Goal: Task Accomplishment & Management: Use online tool/utility

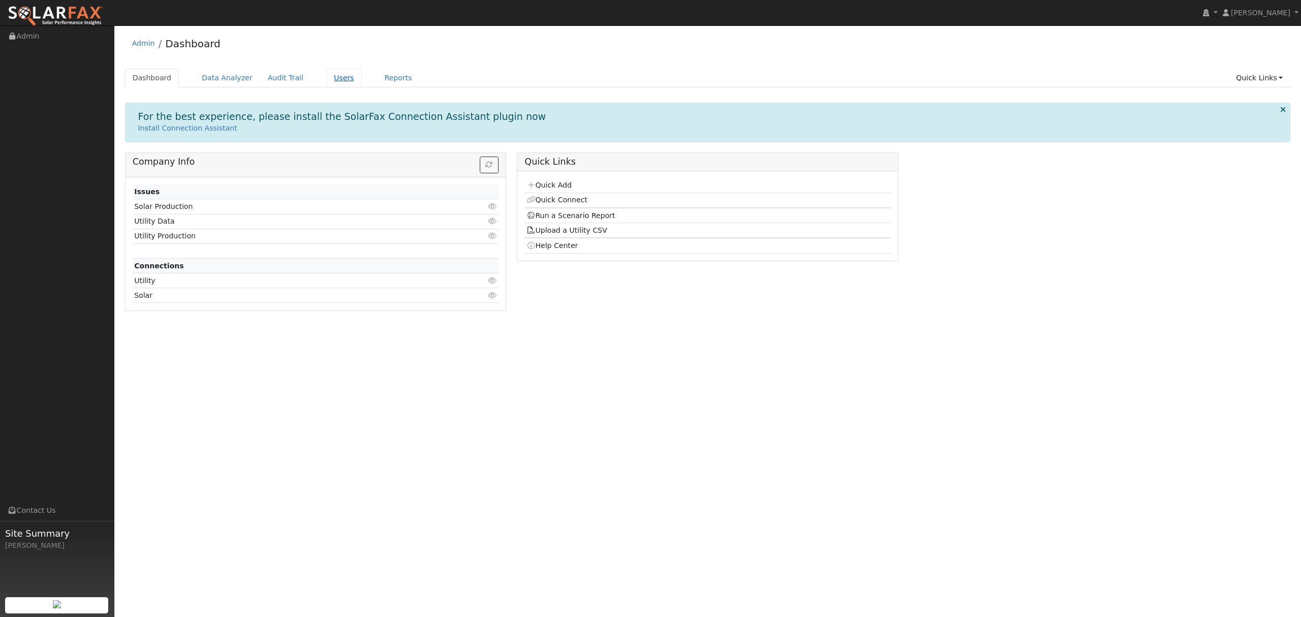
click at [326, 76] on link "Users" at bounding box center [344, 78] width 36 height 19
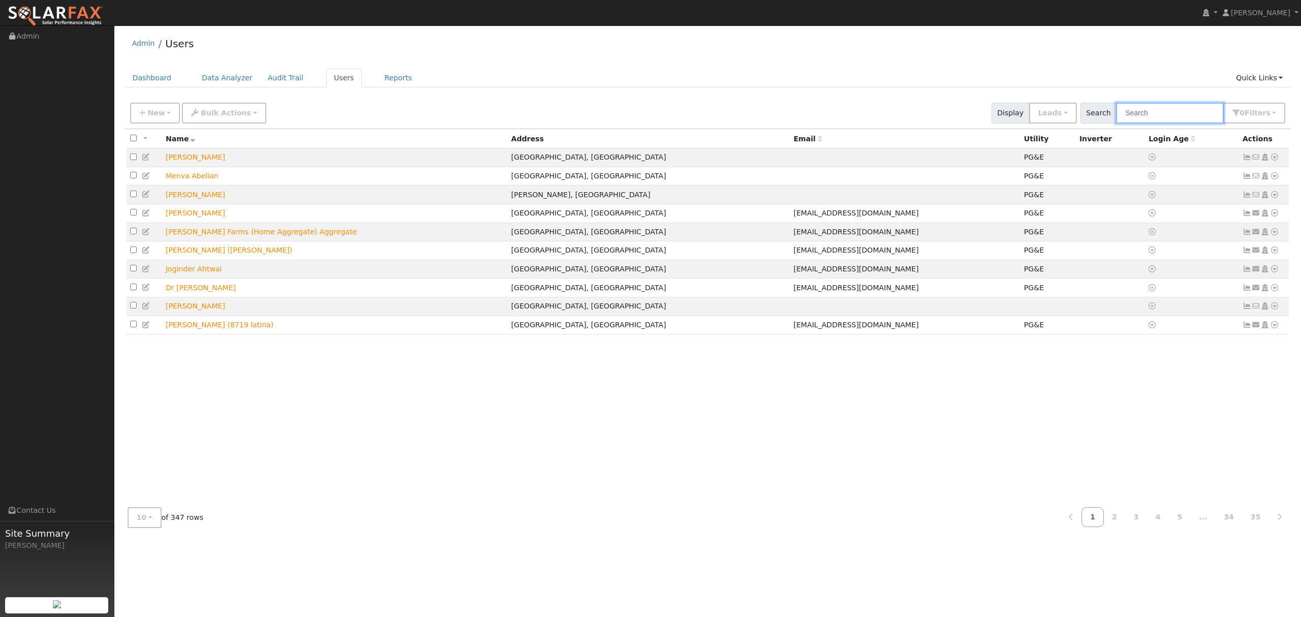
click at [1171, 111] on input "text" at bounding box center [1170, 113] width 108 height 21
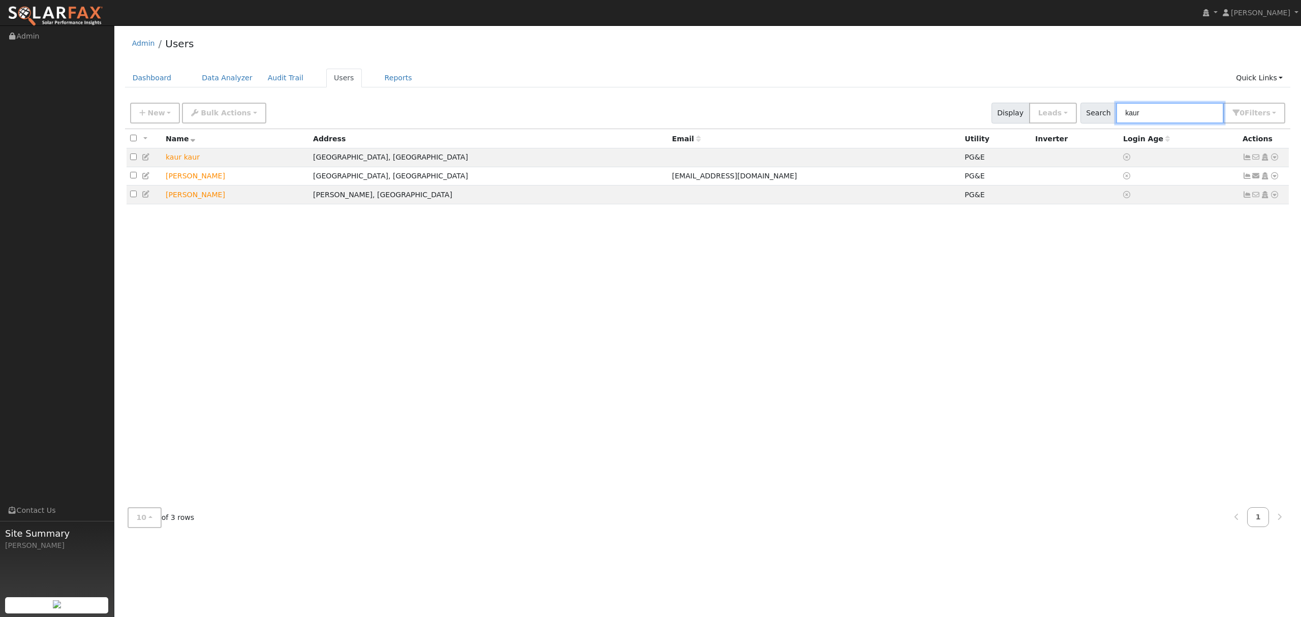
click at [1164, 103] on input "kaur" at bounding box center [1170, 113] width 108 height 21
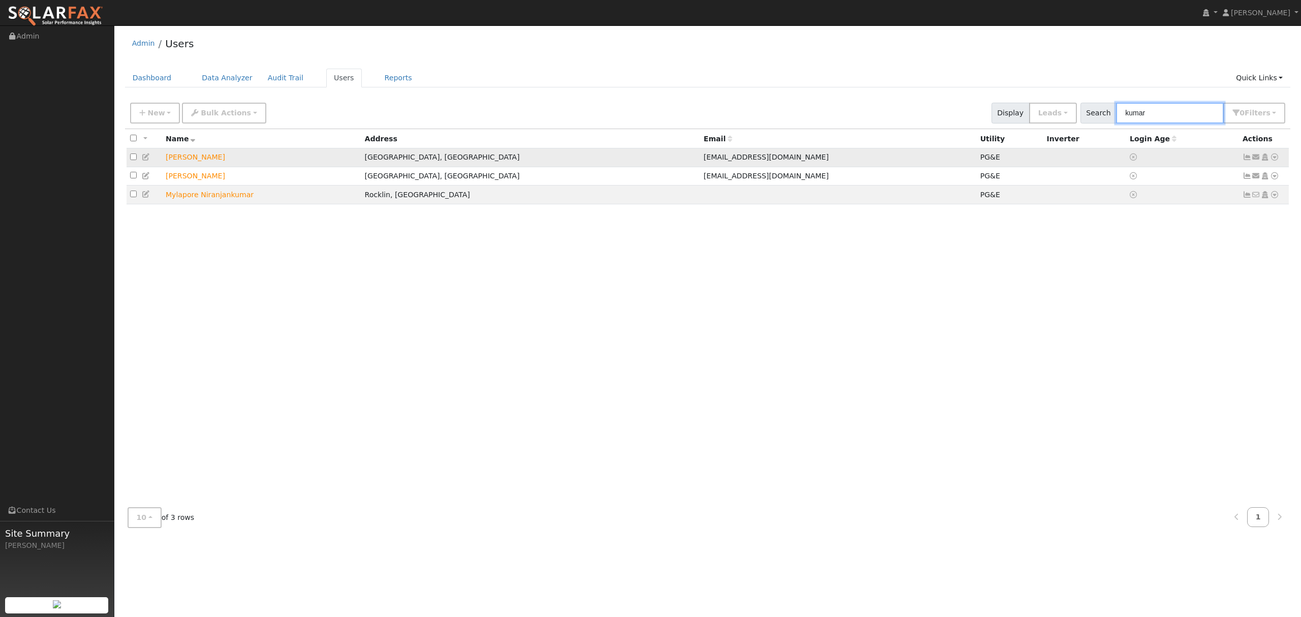
type input "kumar"
click at [1275, 157] on icon at bounding box center [1274, 156] width 9 height 7
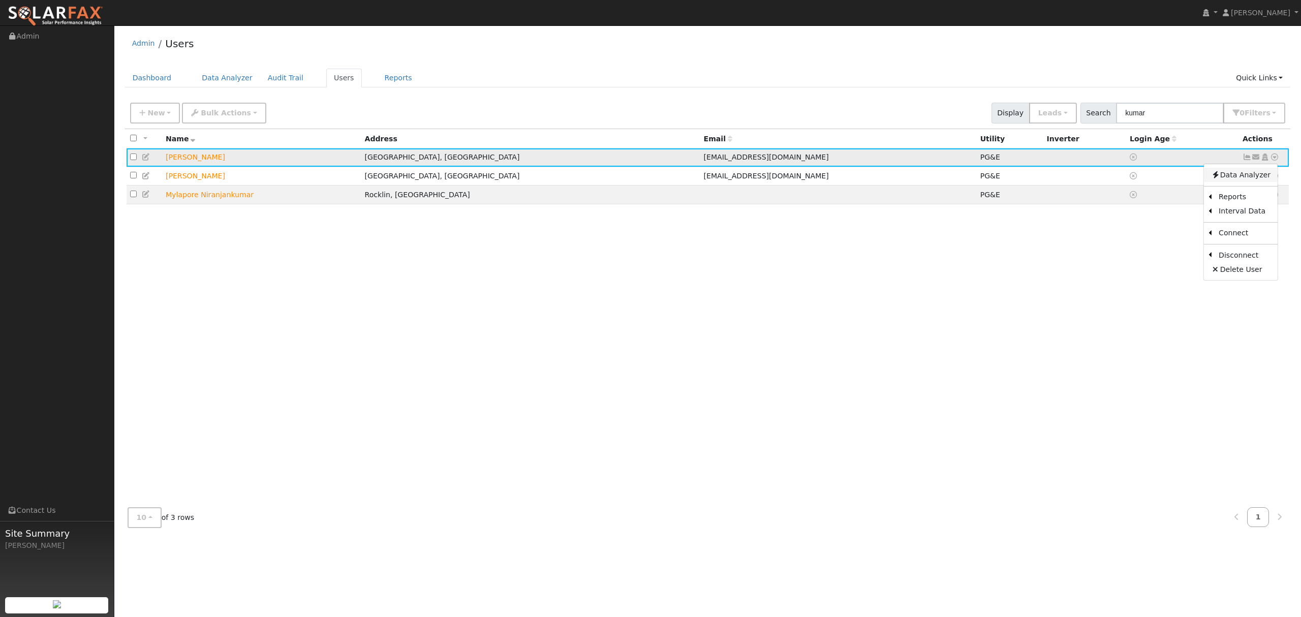
click at [1236, 177] on link "Data Analyzer" at bounding box center [1241, 175] width 74 height 14
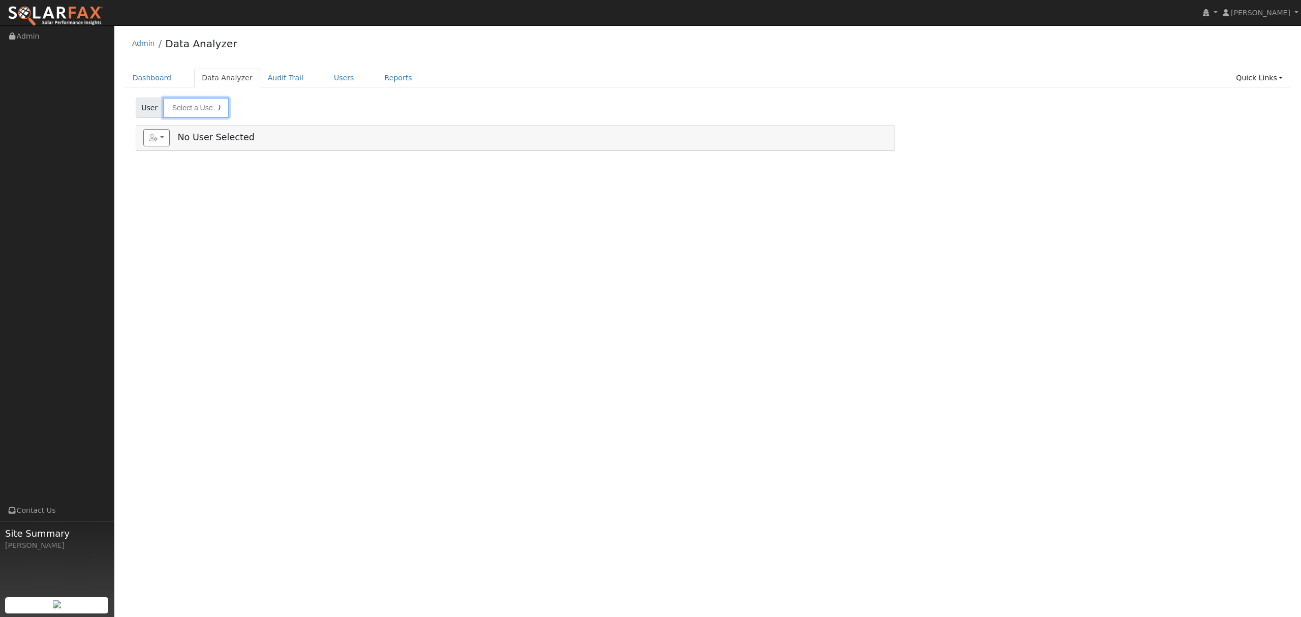
type input "[PERSON_NAME]"
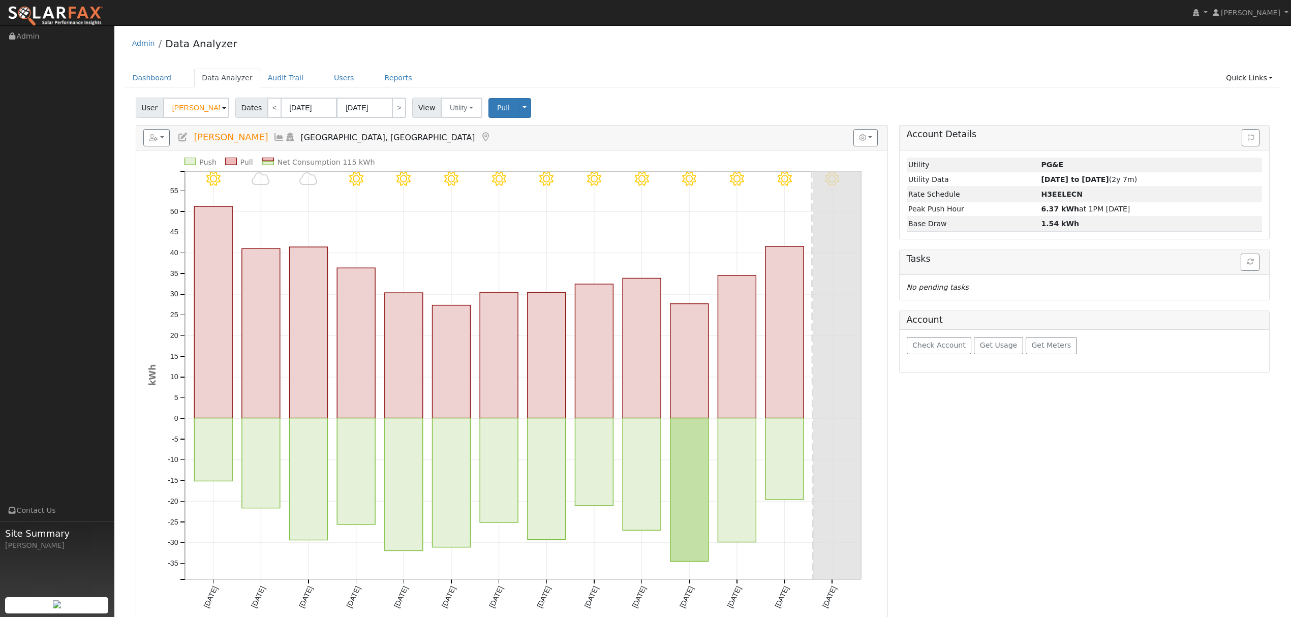
click at [273, 138] on icon at bounding box center [278, 137] width 11 height 9
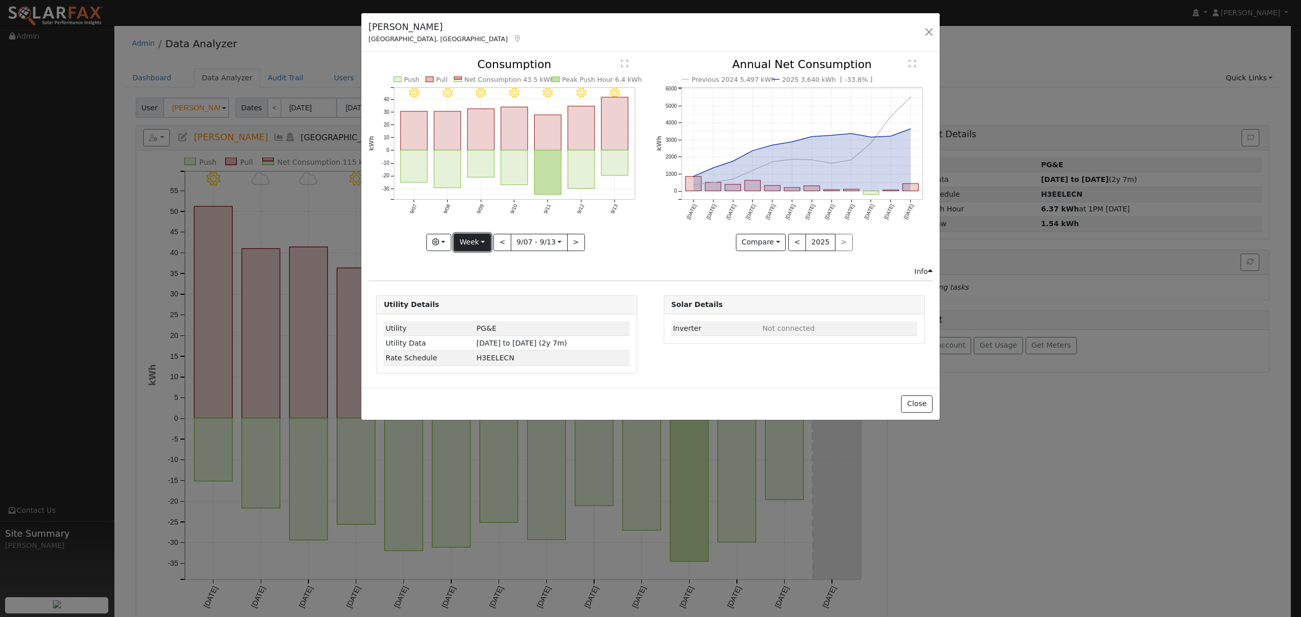
click at [479, 243] on button "Week" at bounding box center [472, 242] width 37 height 17
click at [479, 303] on link "Year" at bounding box center [489, 306] width 71 height 14
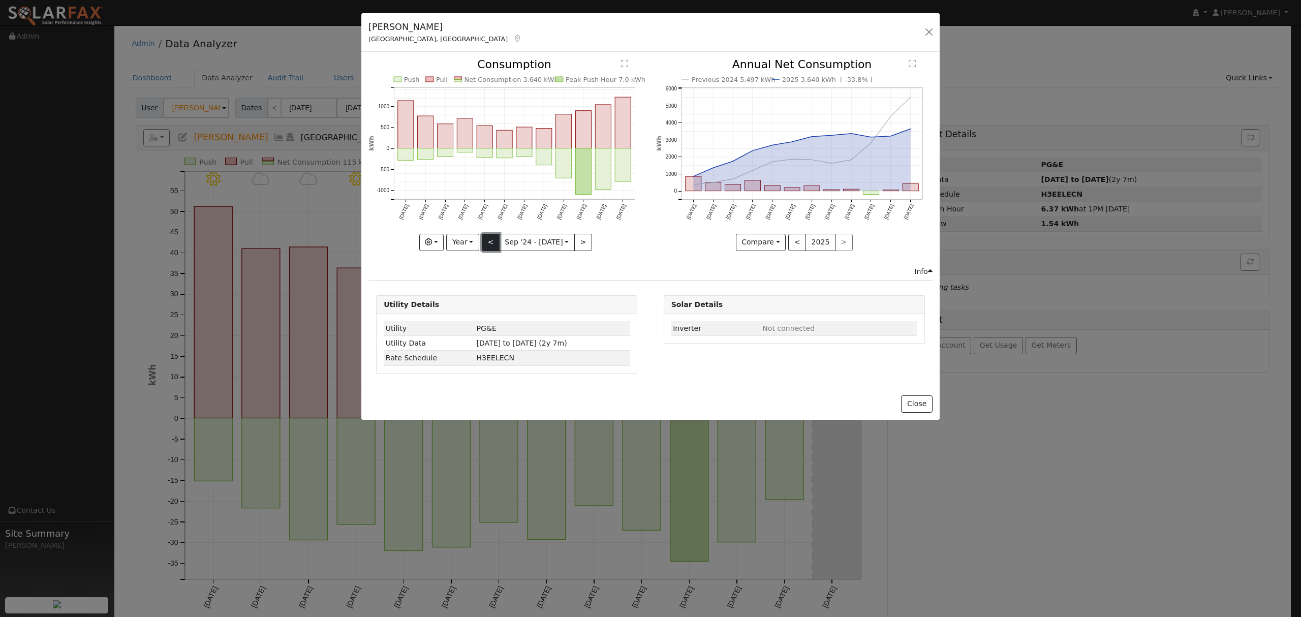
click at [486, 246] on button "<" at bounding box center [491, 242] width 18 height 17
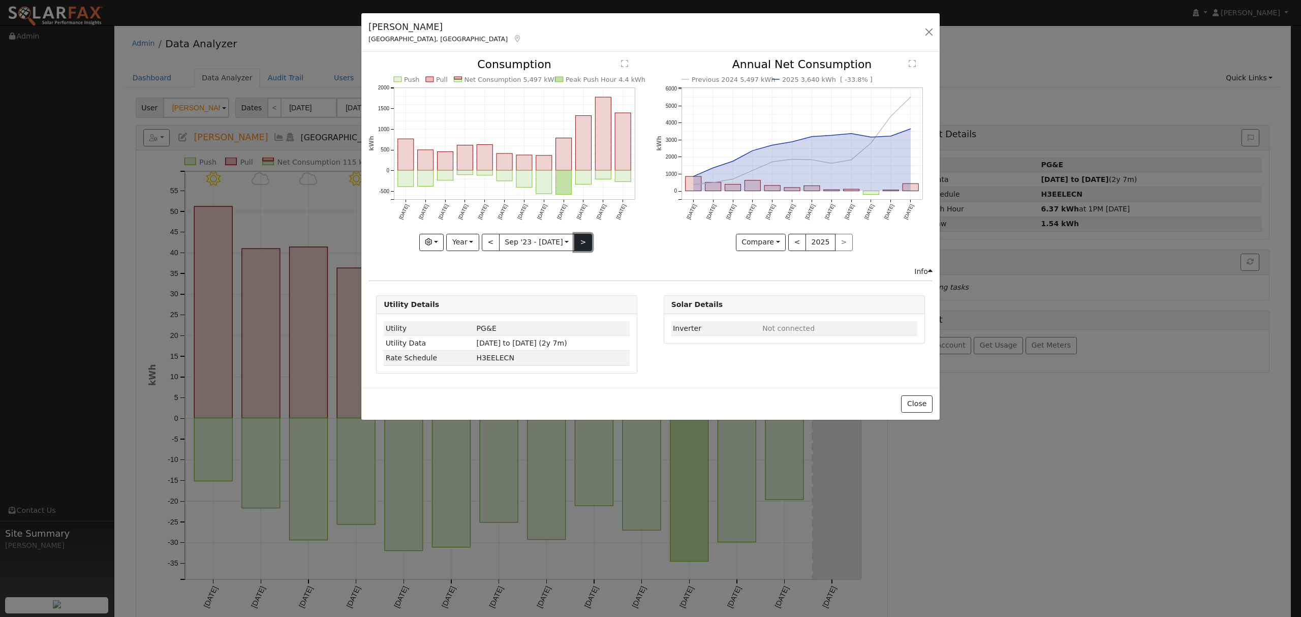
click at [578, 240] on button ">" at bounding box center [583, 242] width 18 height 17
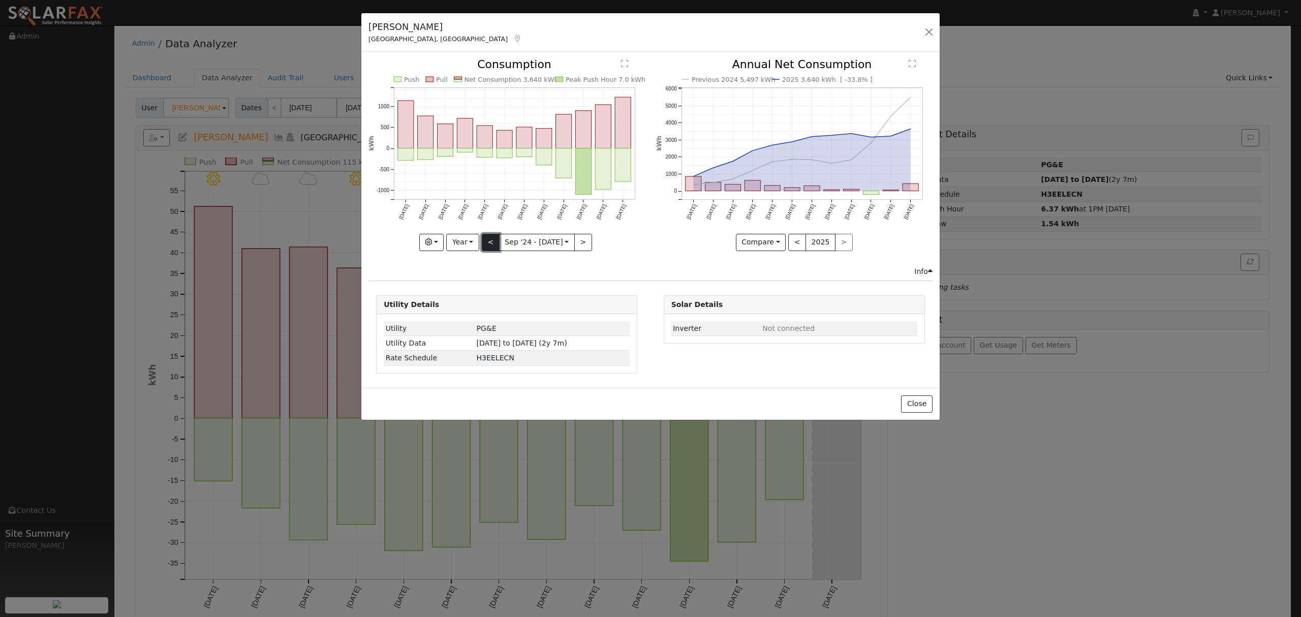
click at [493, 240] on button "<" at bounding box center [491, 242] width 18 height 17
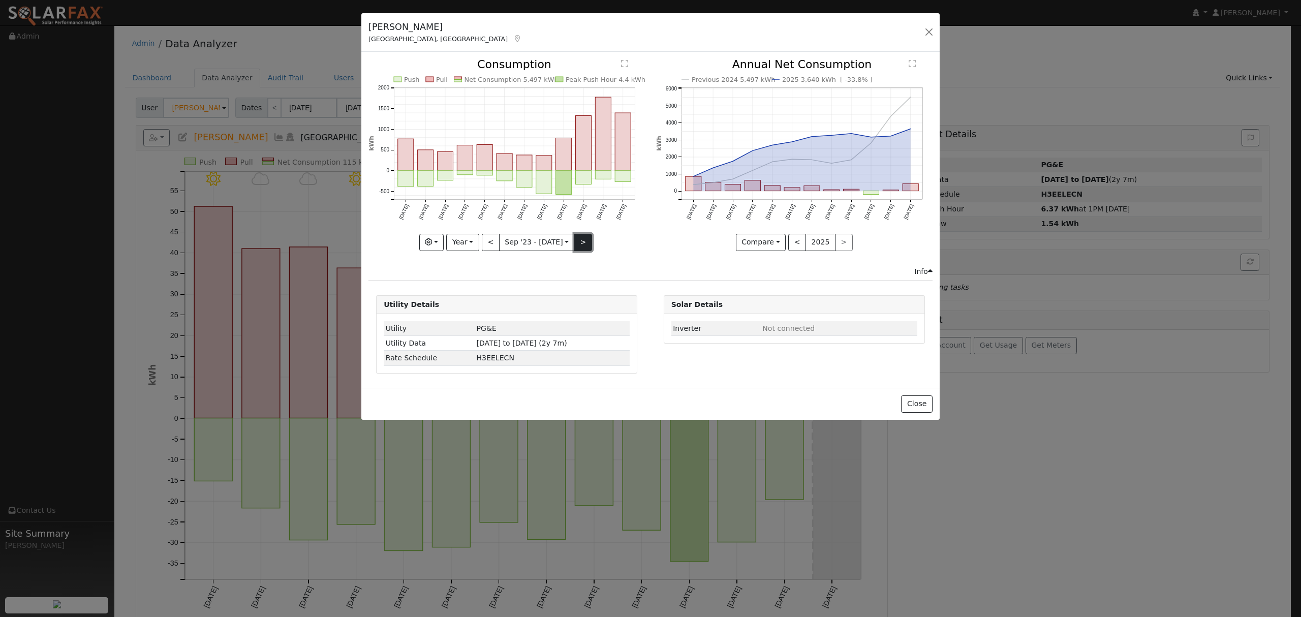
click at [584, 243] on button ">" at bounding box center [583, 242] width 18 height 17
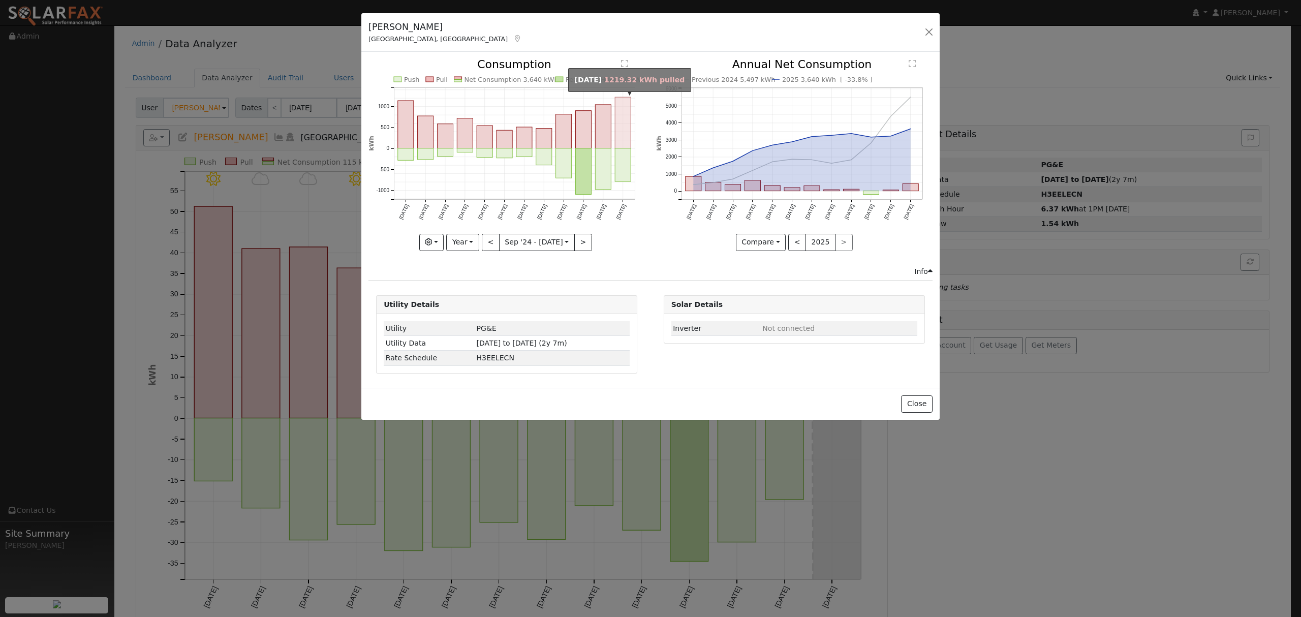
click at [622, 121] on rect "onclick=""" at bounding box center [623, 123] width 16 height 51
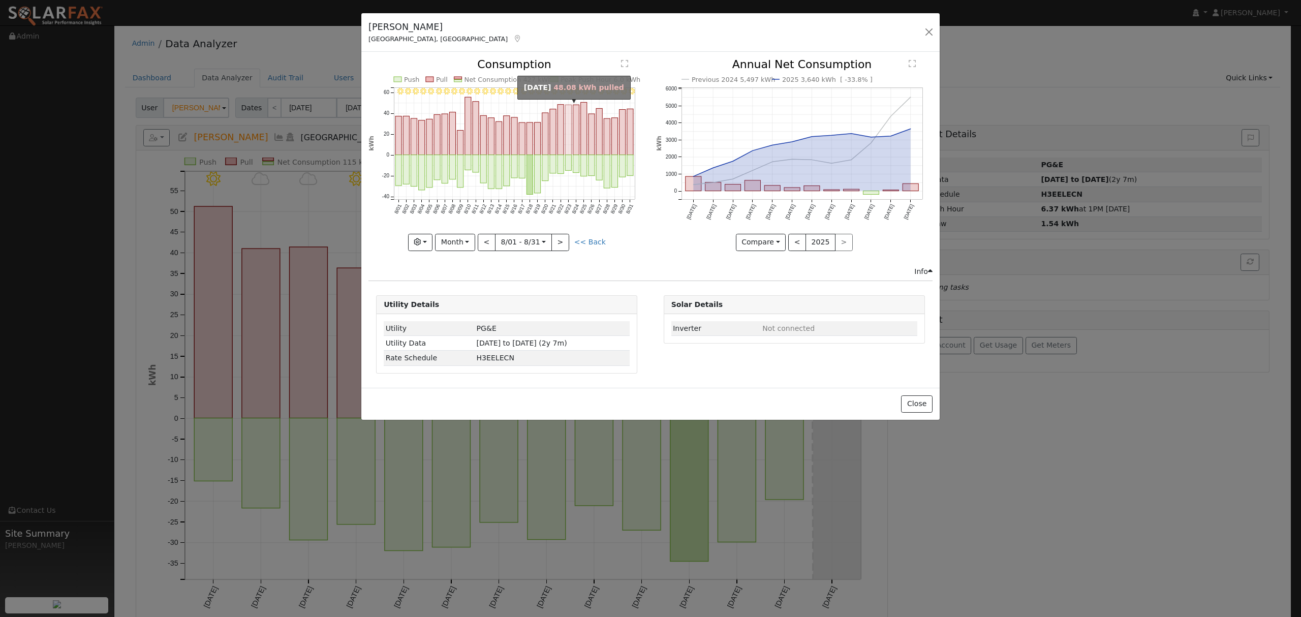
click at [571, 118] on rect "onclick=""" at bounding box center [569, 130] width 6 height 50
type input "2025-08-23"
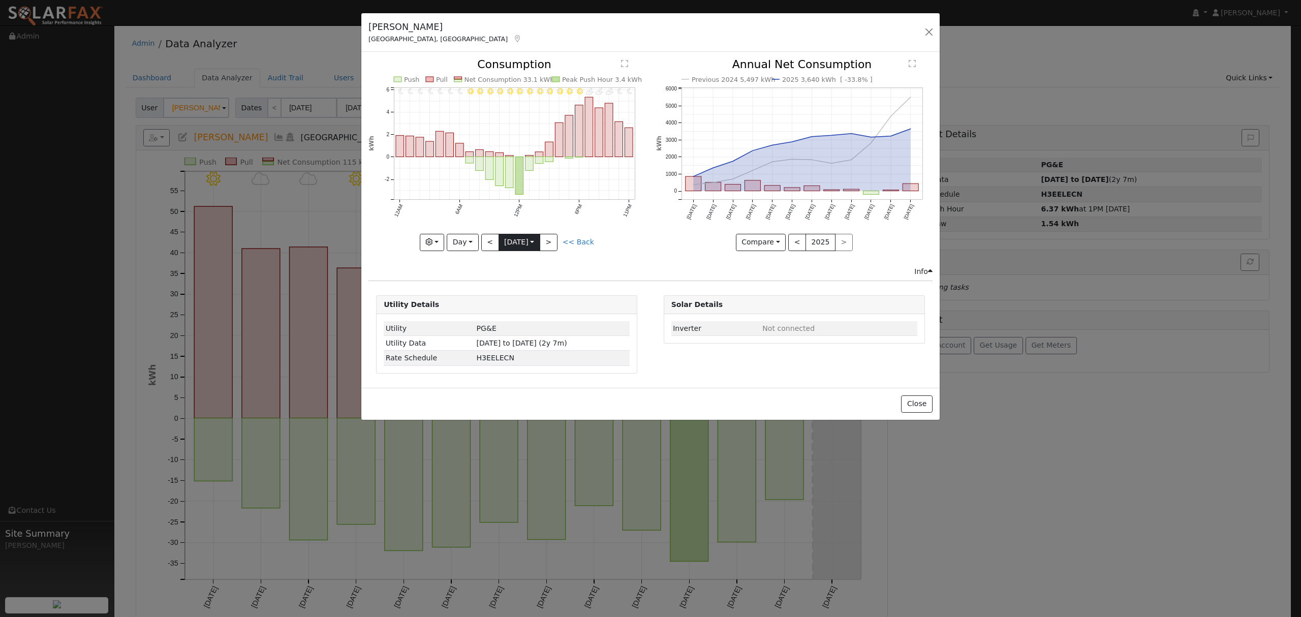
click at [533, 246] on body "Dustin Carey Dustin Carey Profile My Company Help Center Terms Of Service See W…" at bounding box center [650, 380] width 1301 height 710
click at [621, 263] on span at bounding box center [624, 265] width 7 height 6
type input "2024"
click at [627, 350] on span "23" at bounding box center [622, 353] width 20 height 20
click at [493, 240] on button "<" at bounding box center [490, 242] width 18 height 17
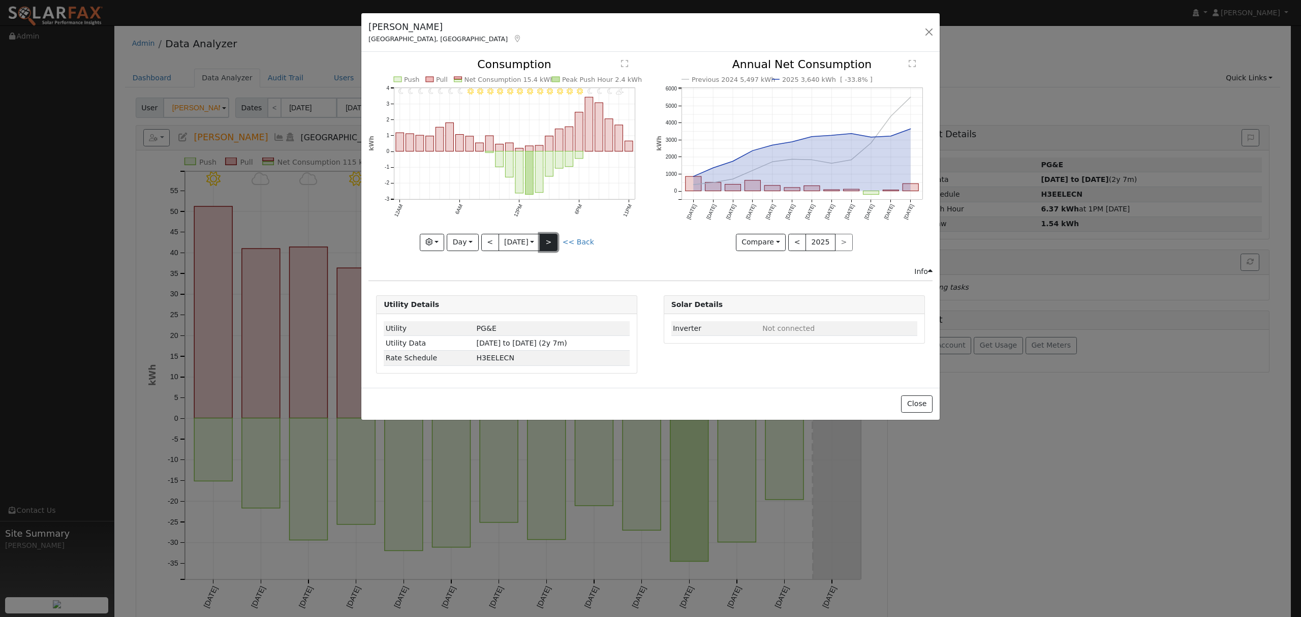
click at [550, 244] on button ">" at bounding box center [549, 242] width 18 height 17
type input "2024-08-23"
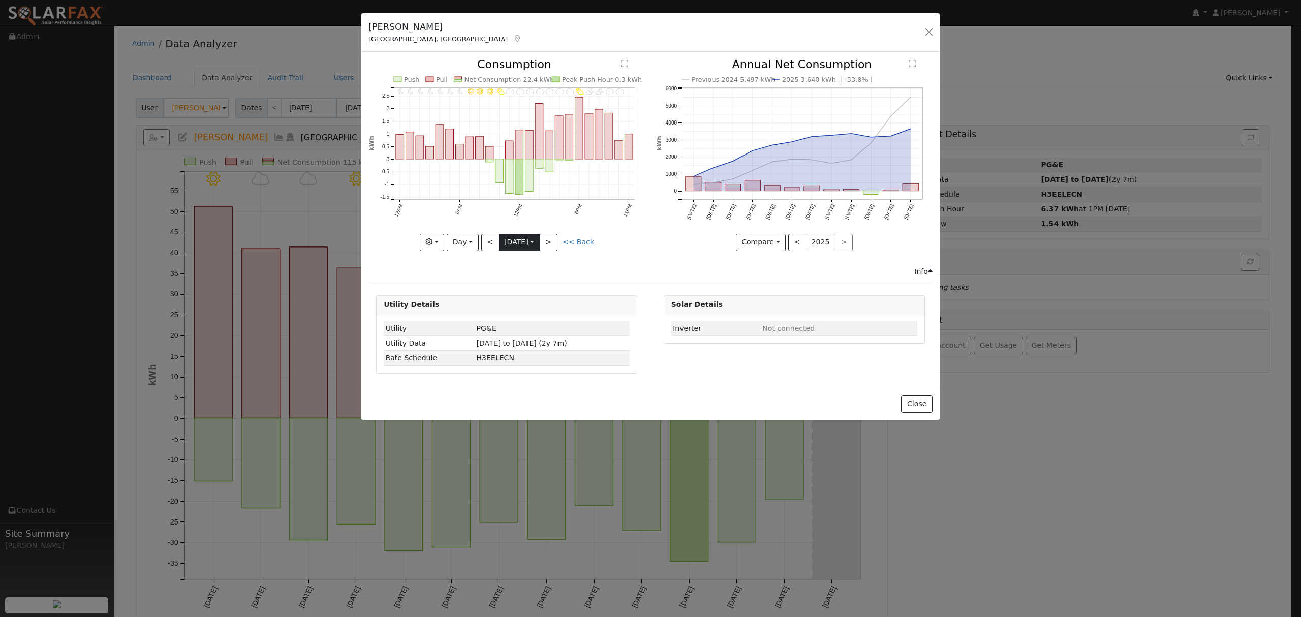
click at [536, 244] on input "2024-08-23" at bounding box center [519, 242] width 41 height 16
click at [622, 257] on span at bounding box center [625, 259] width 7 height 6
type input "2025"
click at [647, 352] on span "23" at bounding box center [645, 353] width 20 height 20
click at [552, 241] on button ">" at bounding box center [549, 242] width 18 height 17
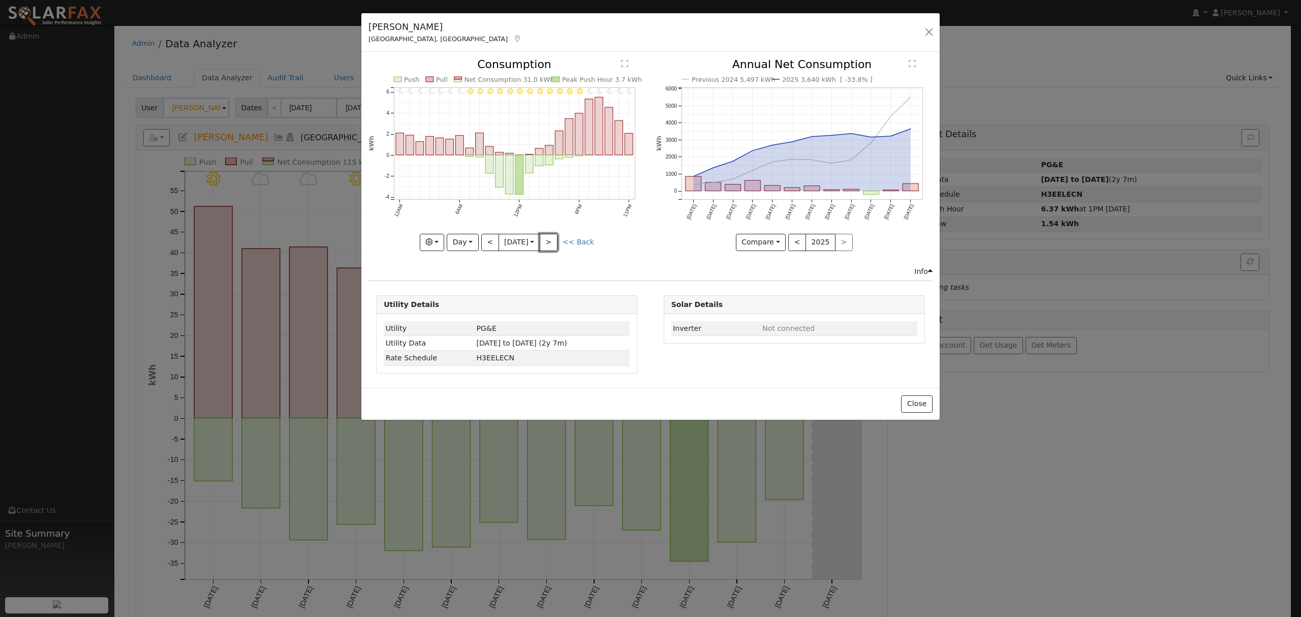
click at [553, 240] on button ">" at bounding box center [549, 242] width 18 height 17
click at [557, 238] on button ">" at bounding box center [549, 242] width 18 height 17
type input "2025-08-26"
drag, startPoint x: 469, startPoint y: 240, endPoint x: 470, endPoint y: 246, distance: 5.7
click at [469, 240] on button "Day" at bounding box center [463, 242] width 32 height 17
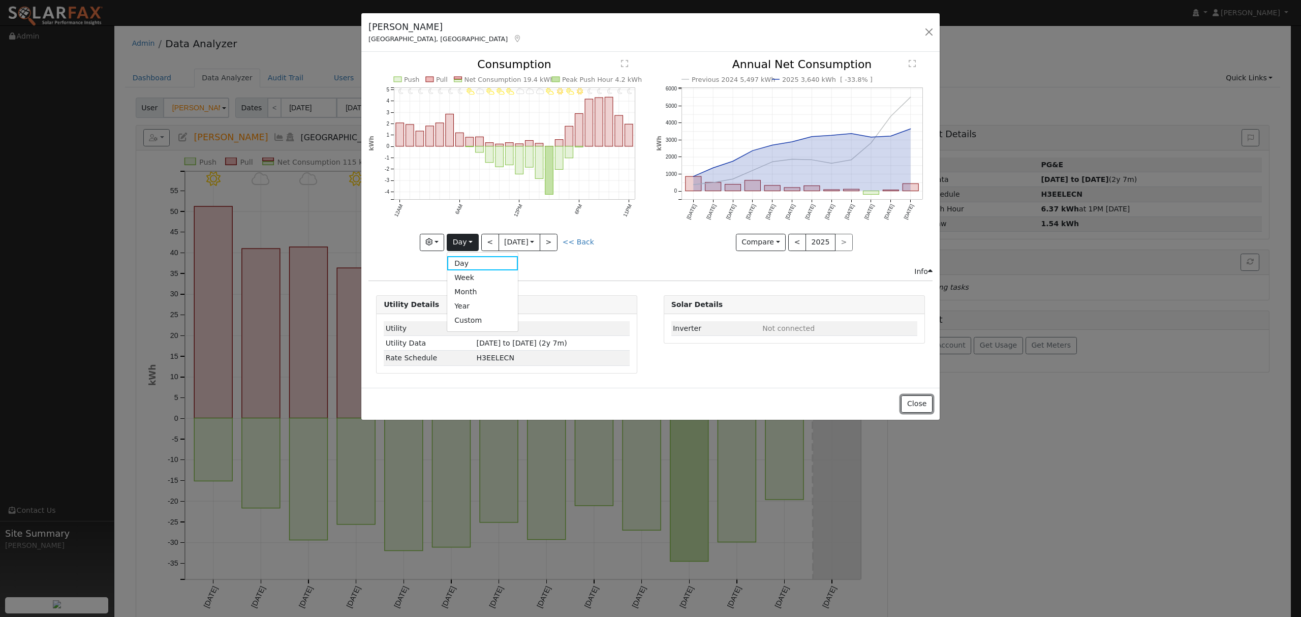
click at [923, 401] on button "Close" at bounding box center [916, 403] width 31 height 17
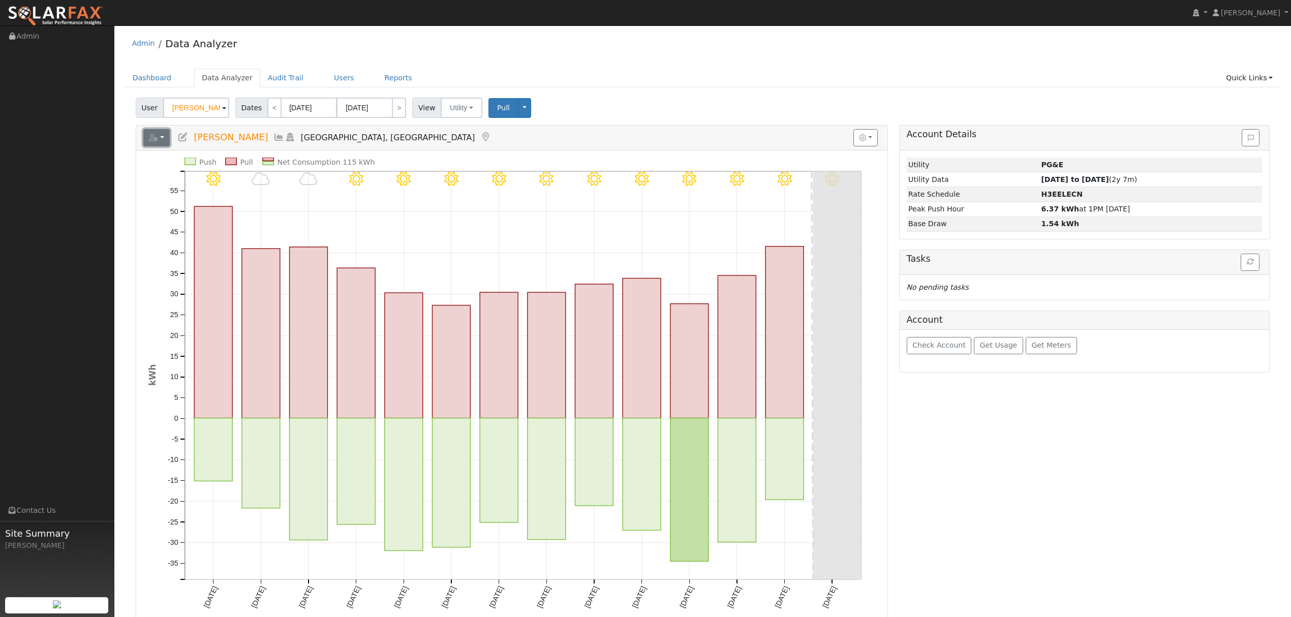
click at [165, 135] on button "button" at bounding box center [156, 137] width 27 height 17
click at [264, 181] on link "Export to CSV" at bounding box center [282, 183] width 74 height 12
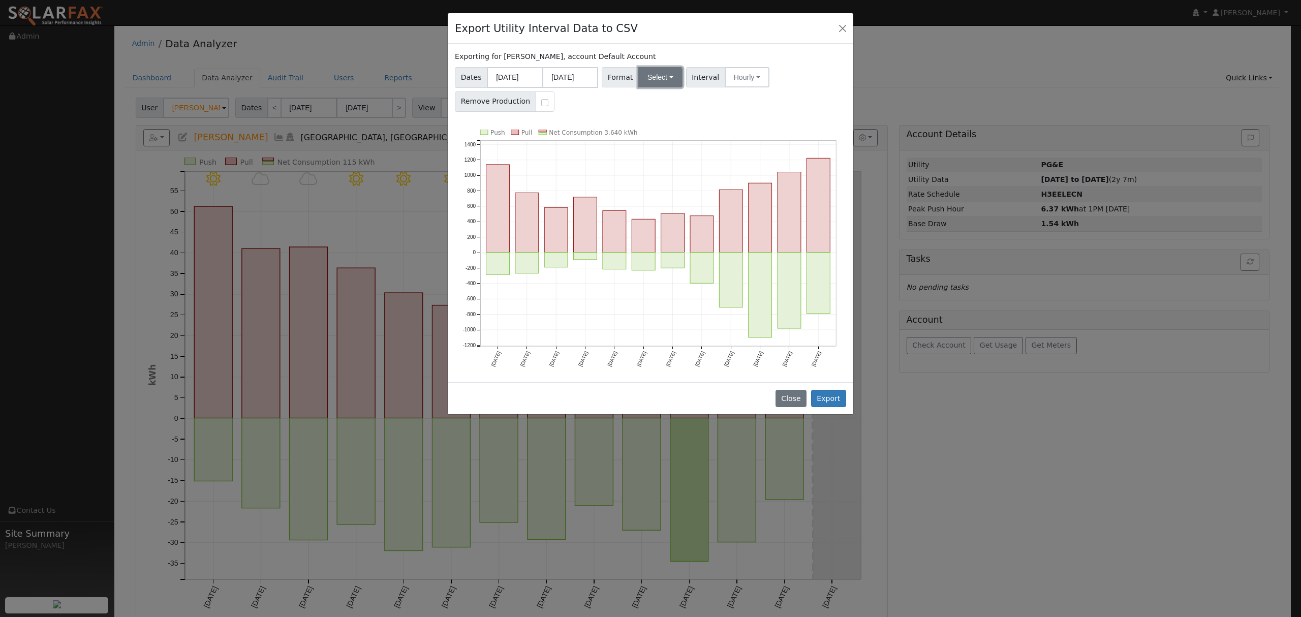
click at [663, 77] on button "Select" at bounding box center [660, 77] width 44 height 20
click at [663, 209] on link "Solargraf" at bounding box center [672, 208] width 73 height 14
click at [832, 397] on button "Export" at bounding box center [828, 398] width 35 height 17
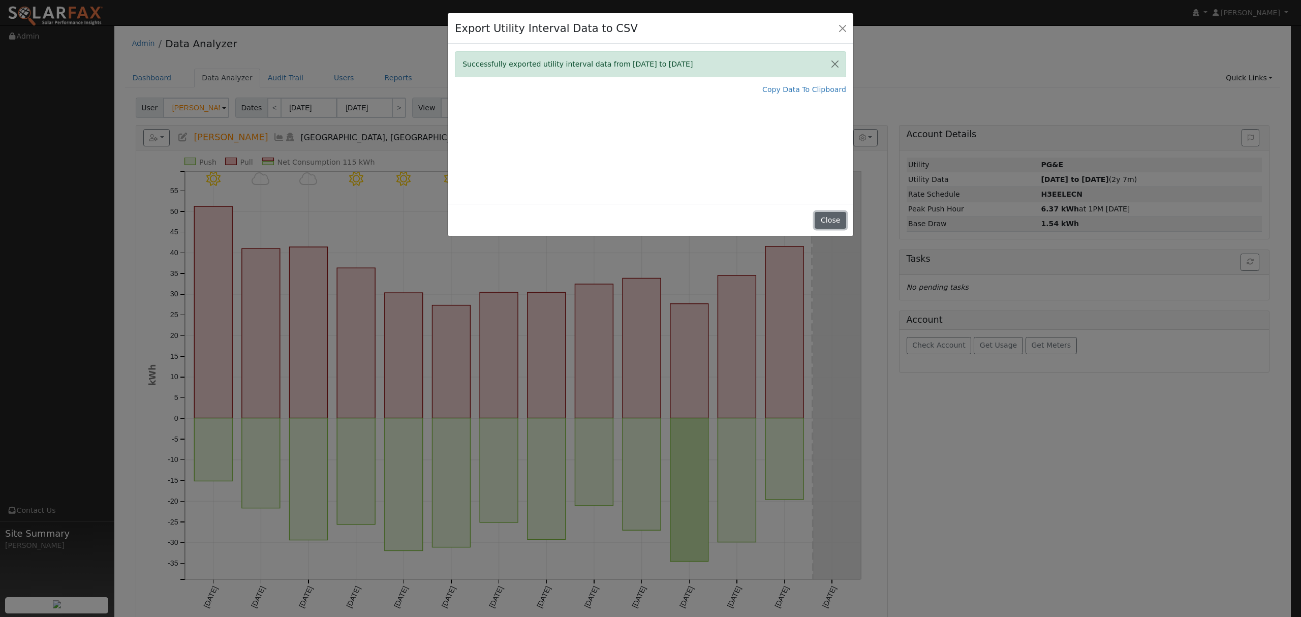
click at [836, 221] on button "Close" at bounding box center [830, 220] width 31 height 17
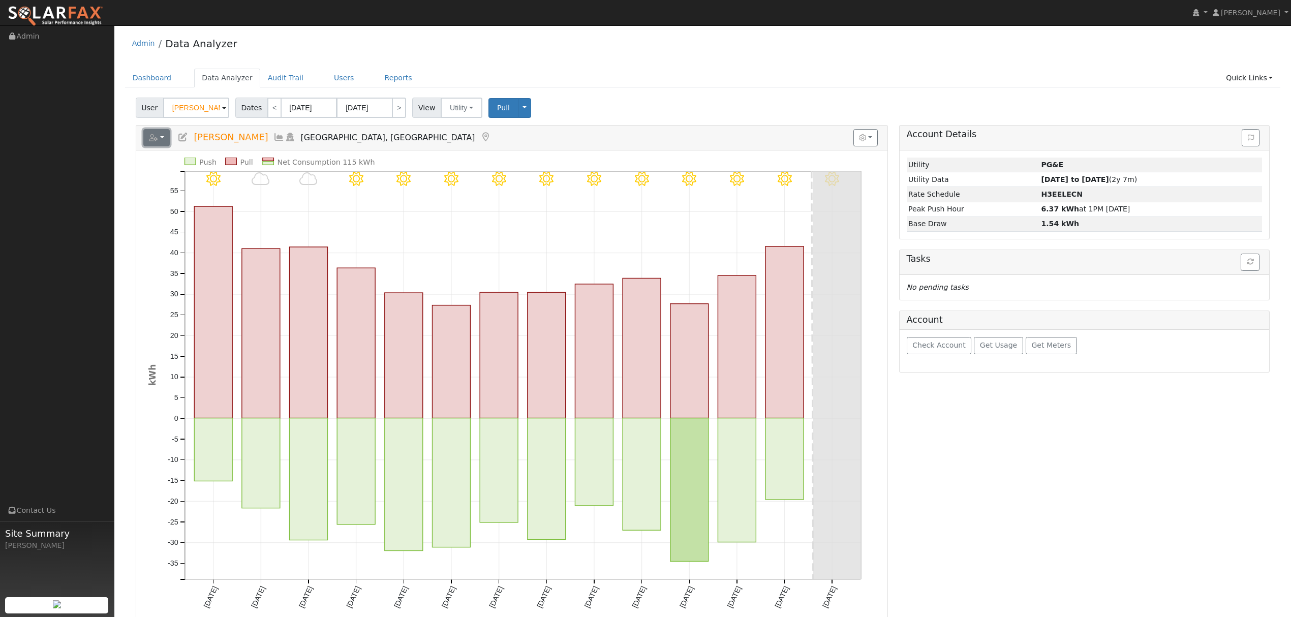
click at [159, 142] on button "button" at bounding box center [156, 137] width 27 height 17
click at [260, 180] on link "Export to CSV" at bounding box center [282, 183] width 74 height 12
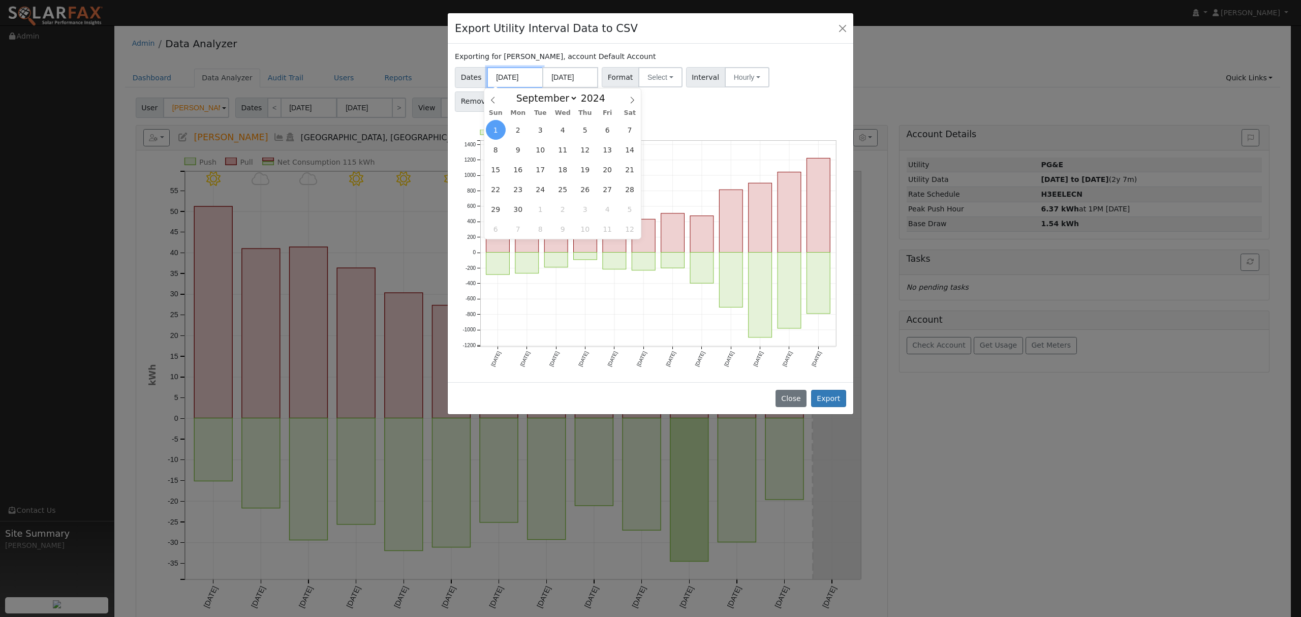
click at [526, 76] on input "09/01/2024" at bounding box center [515, 77] width 56 height 21
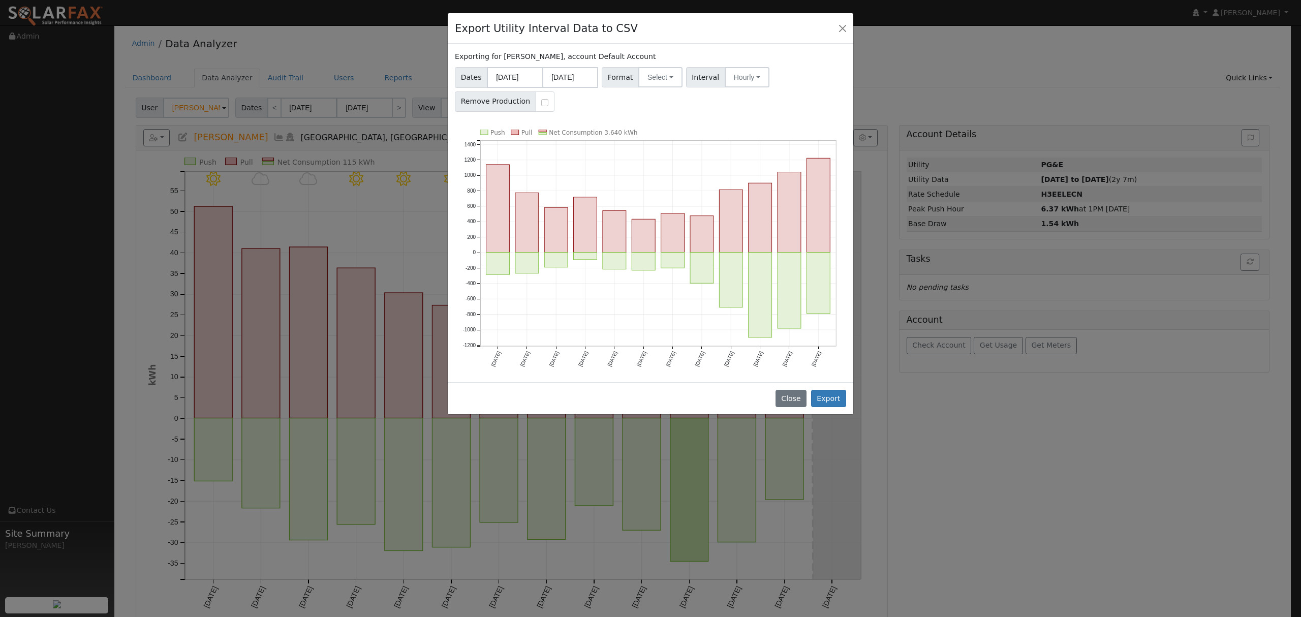
click at [691, 41] on div "Export Utility Interval Data to CSV" at bounding box center [651, 28] width 406 height 31
click at [529, 74] on input "09/01/2024" at bounding box center [515, 77] width 56 height 21
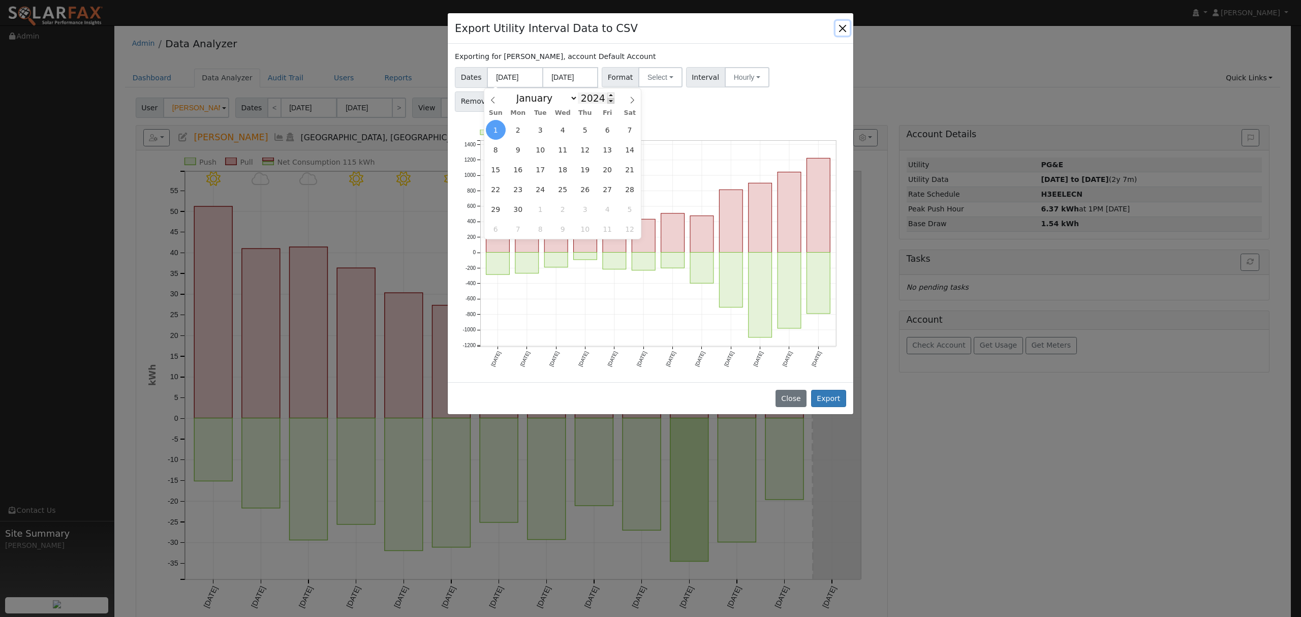
click at [607, 104] on span at bounding box center [610, 101] width 7 height 6
type input "2023"
click at [609, 131] on span "1" at bounding box center [608, 130] width 20 height 20
type input "09/01/2023"
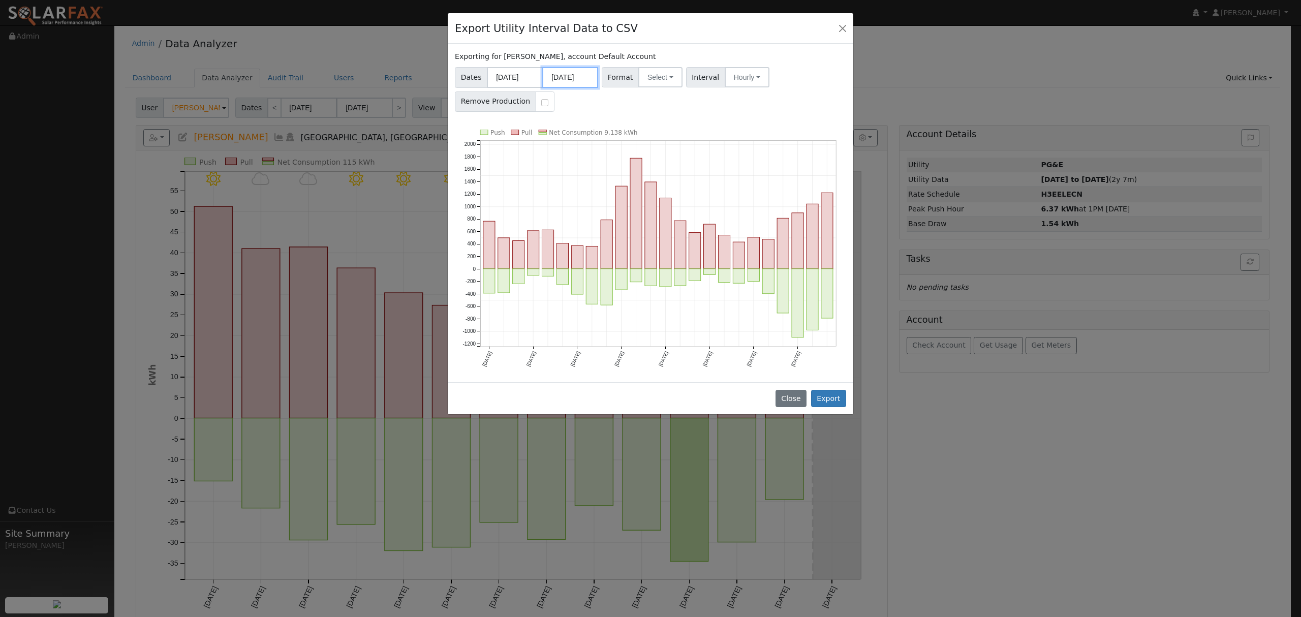
click at [571, 74] on input "08/31/2025" at bounding box center [570, 77] width 56 height 21
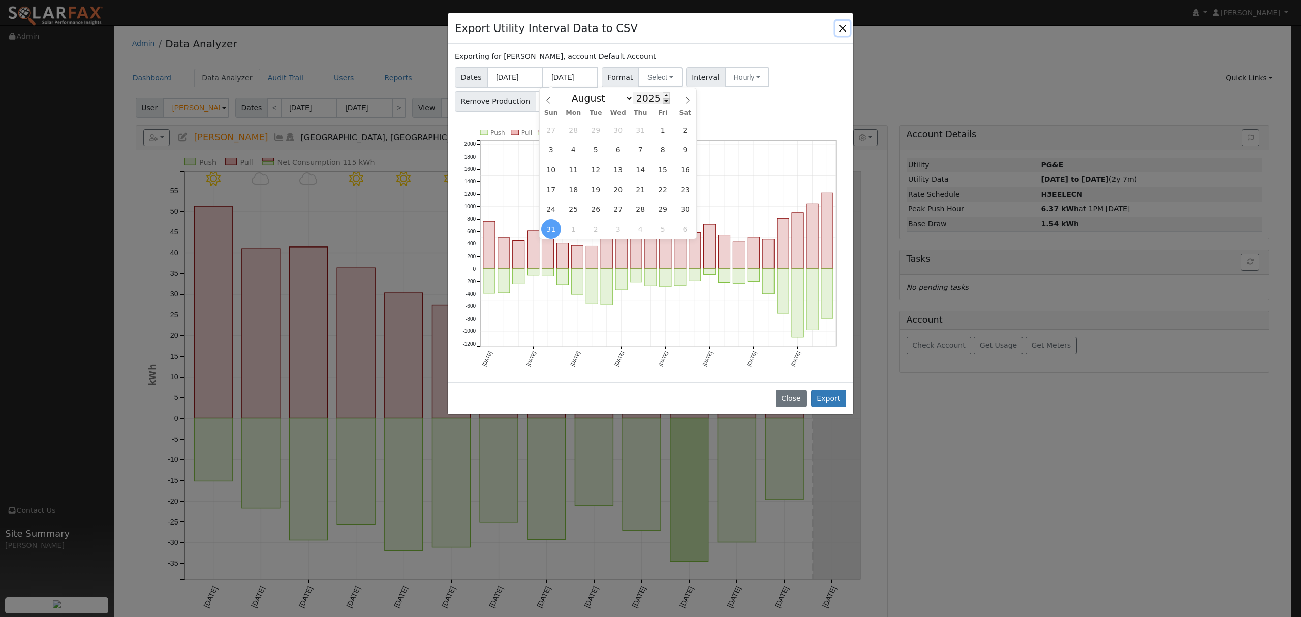
click at [663, 101] on span at bounding box center [666, 101] width 7 height 6
type input "2024"
click at [688, 211] on span "31" at bounding box center [685, 209] width 20 height 20
type input "08/31/2024"
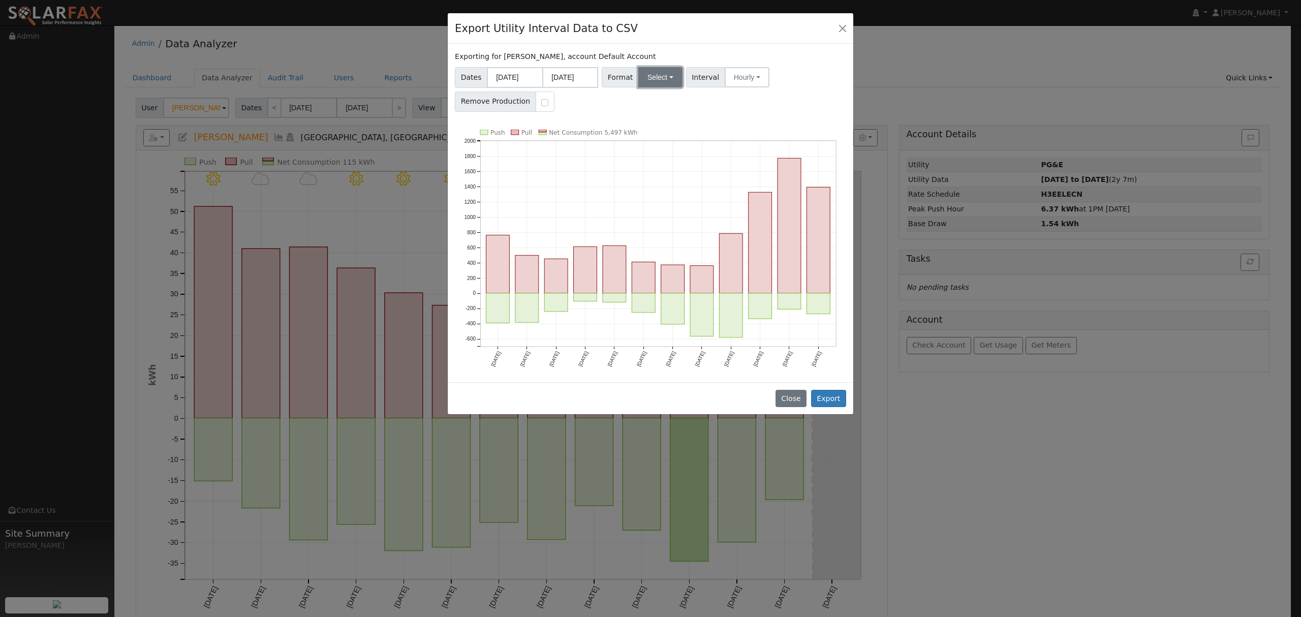
click at [665, 72] on button "Select" at bounding box center [660, 77] width 44 height 20
click at [659, 207] on link "Solargraf" at bounding box center [672, 208] width 73 height 14
click at [836, 399] on button "Export" at bounding box center [828, 398] width 35 height 17
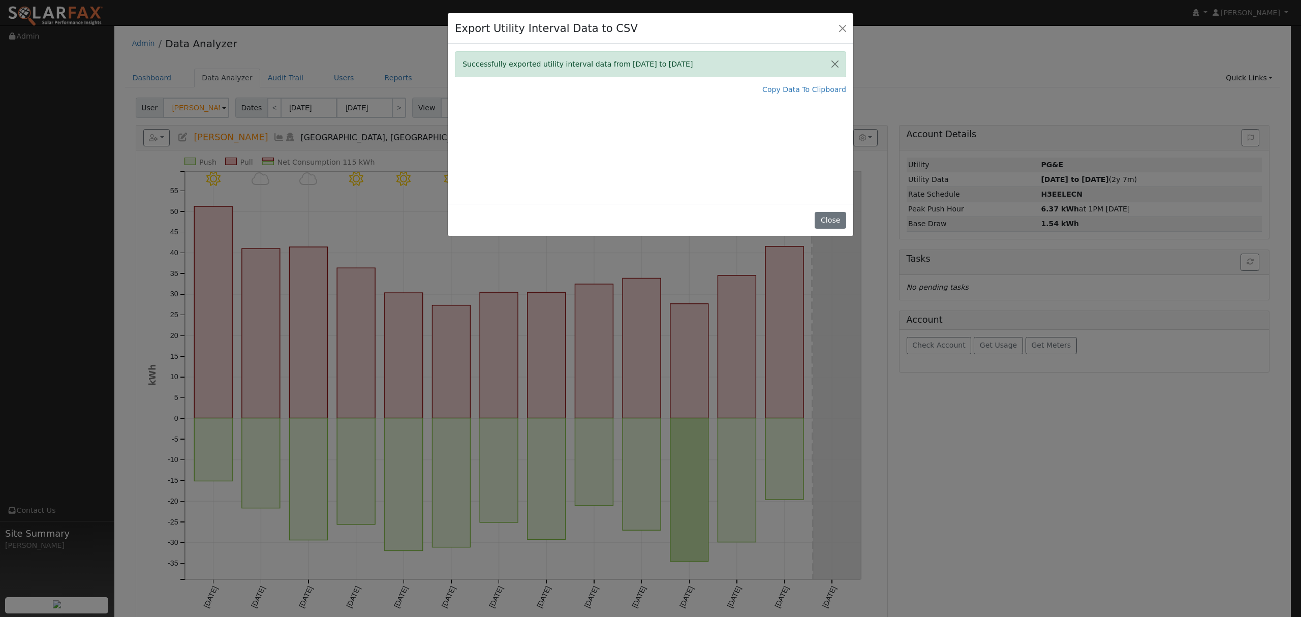
click at [338, 43] on div "Export Utility Interval Data to CSV Successfully exported utility interval data…" at bounding box center [650, 308] width 1301 height 617
click at [841, 26] on button "Close" at bounding box center [842, 28] width 14 height 14
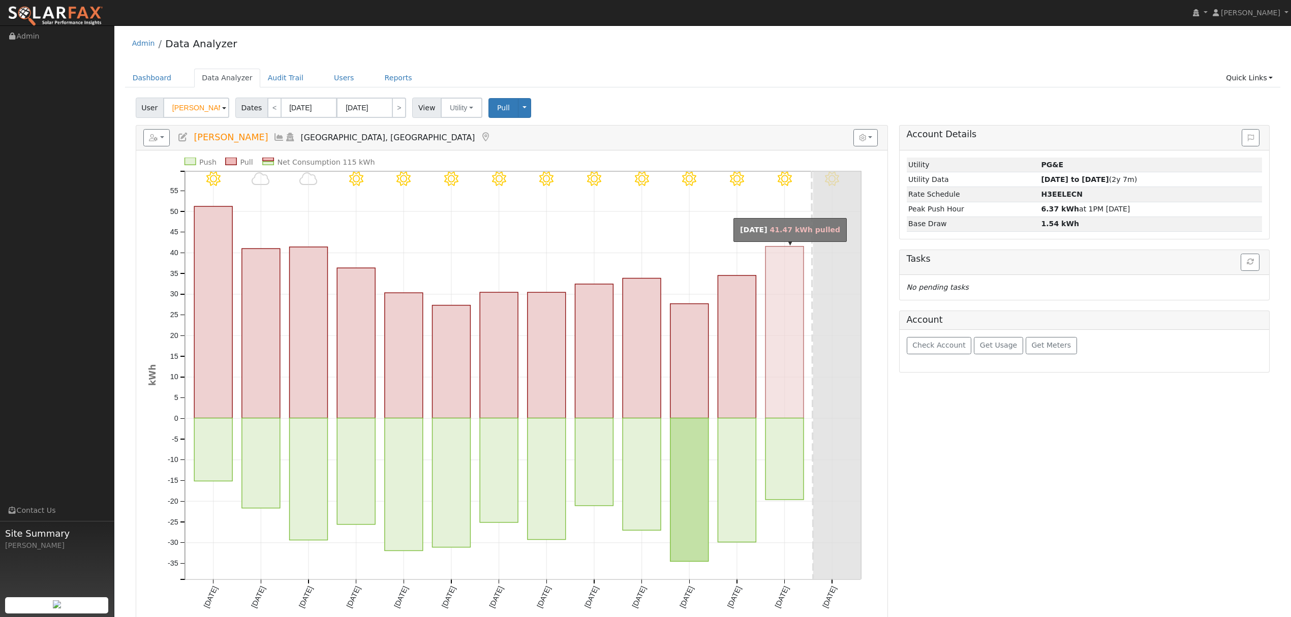
click at [787, 372] on rect "onclick=""" at bounding box center [784, 332] width 38 height 172
type input "09/13/2025"
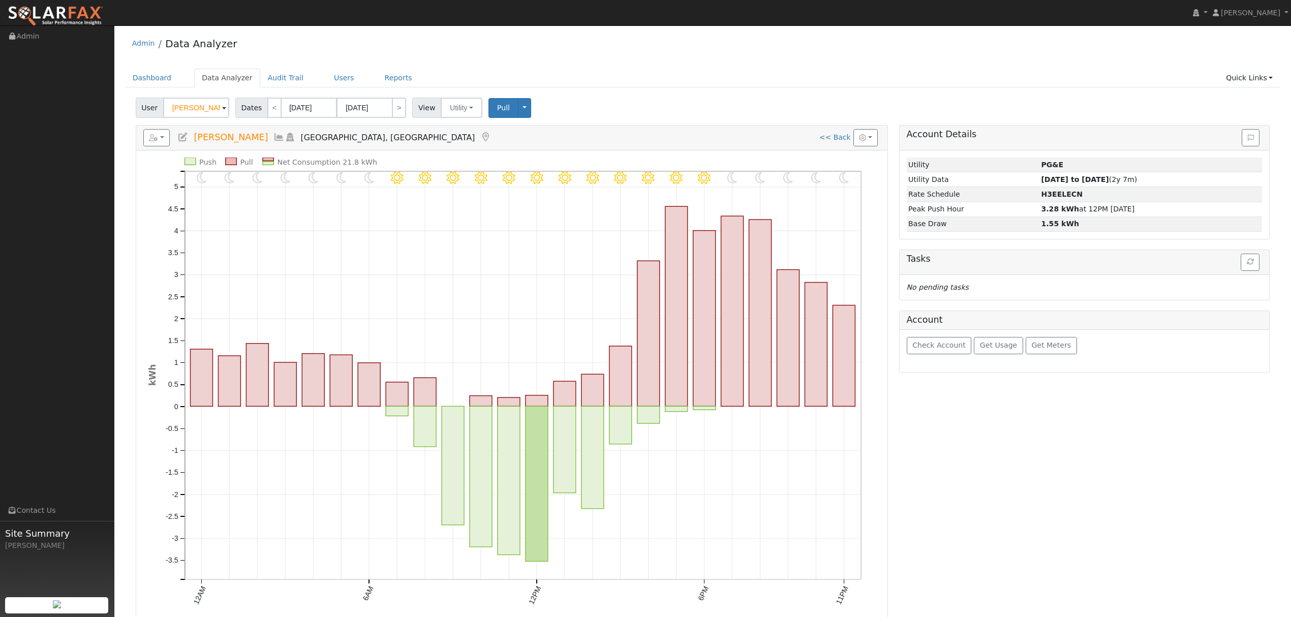
click at [273, 135] on icon at bounding box center [278, 137] width 11 height 9
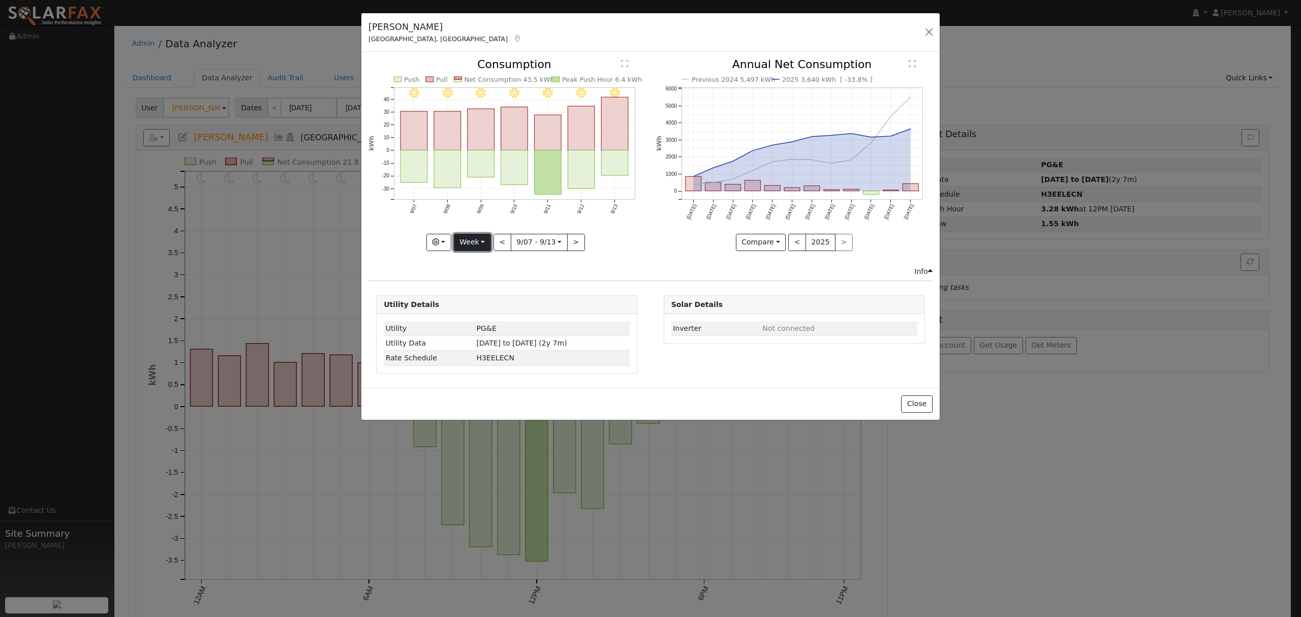
click at [486, 244] on button "Week" at bounding box center [472, 242] width 37 height 17
click at [480, 307] on link "Year" at bounding box center [489, 306] width 71 height 14
type input "2024-09-01"
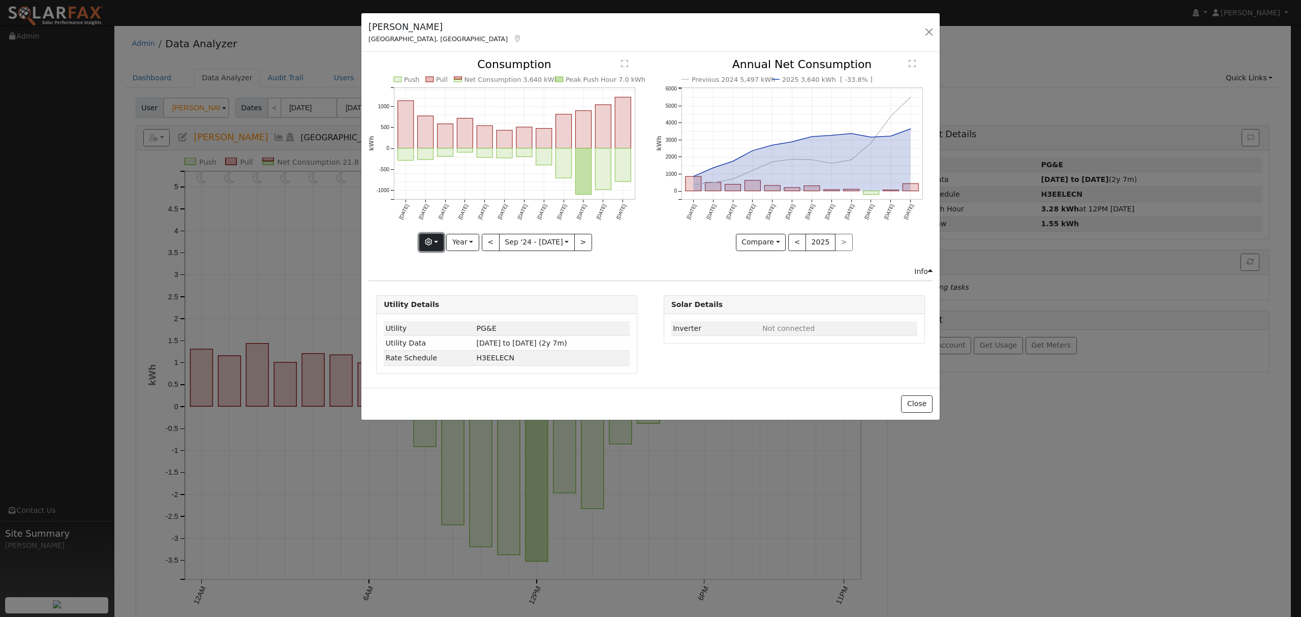
click at [440, 245] on button "button" at bounding box center [431, 242] width 25 height 17
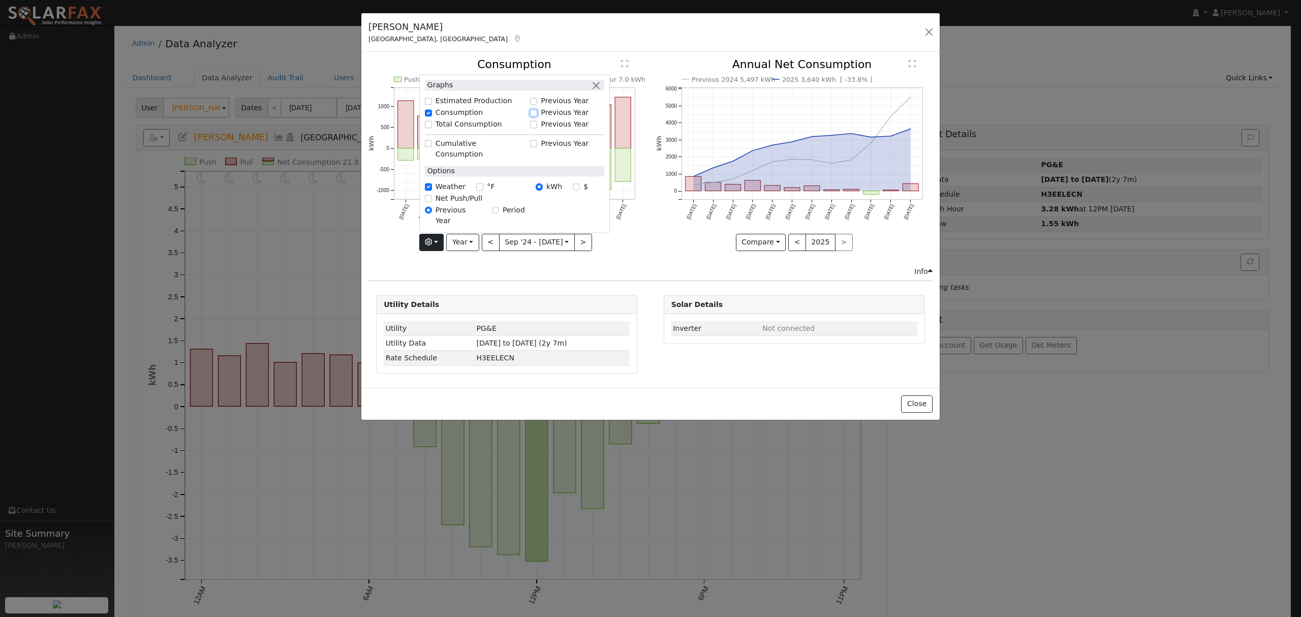
click at [537, 116] on input "Previous Year" at bounding box center [533, 112] width 7 height 7
checkbox input "true"
click at [627, 266] on div "Net Consumption 2024 5,497 kWh Push Pull Net Consumption 3,640 kWh Peak Push Ho…" at bounding box center [506, 162] width 287 height 207
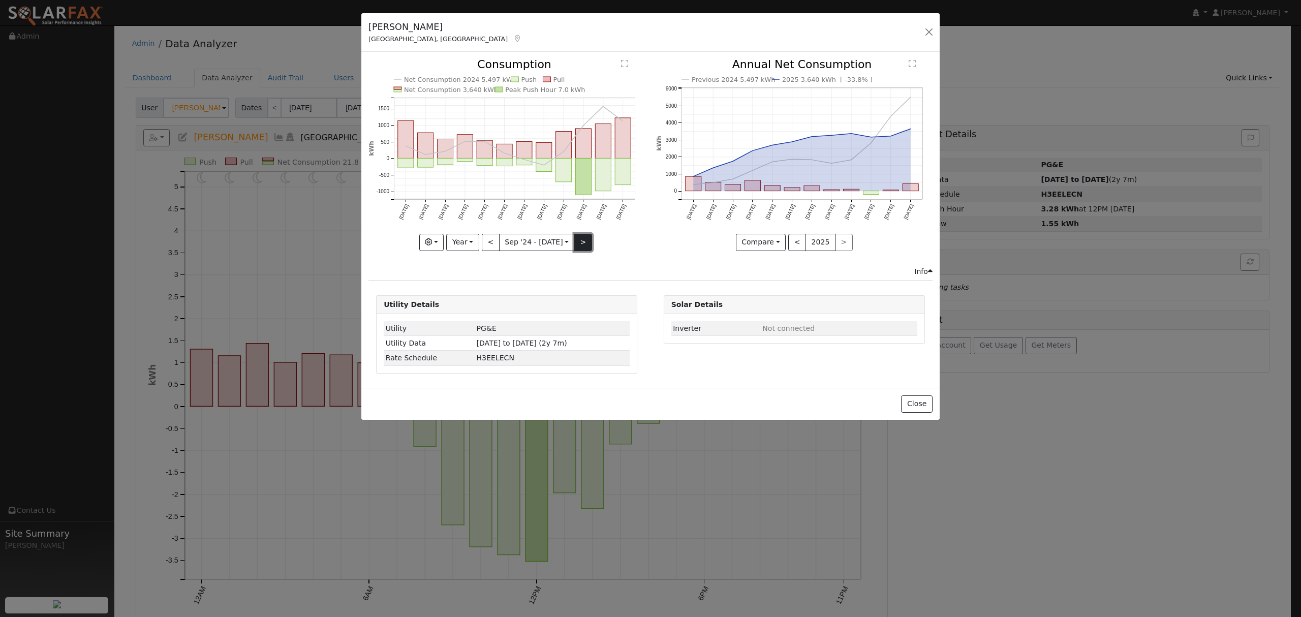
click at [586, 241] on button ">" at bounding box center [583, 242] width 18 height 17
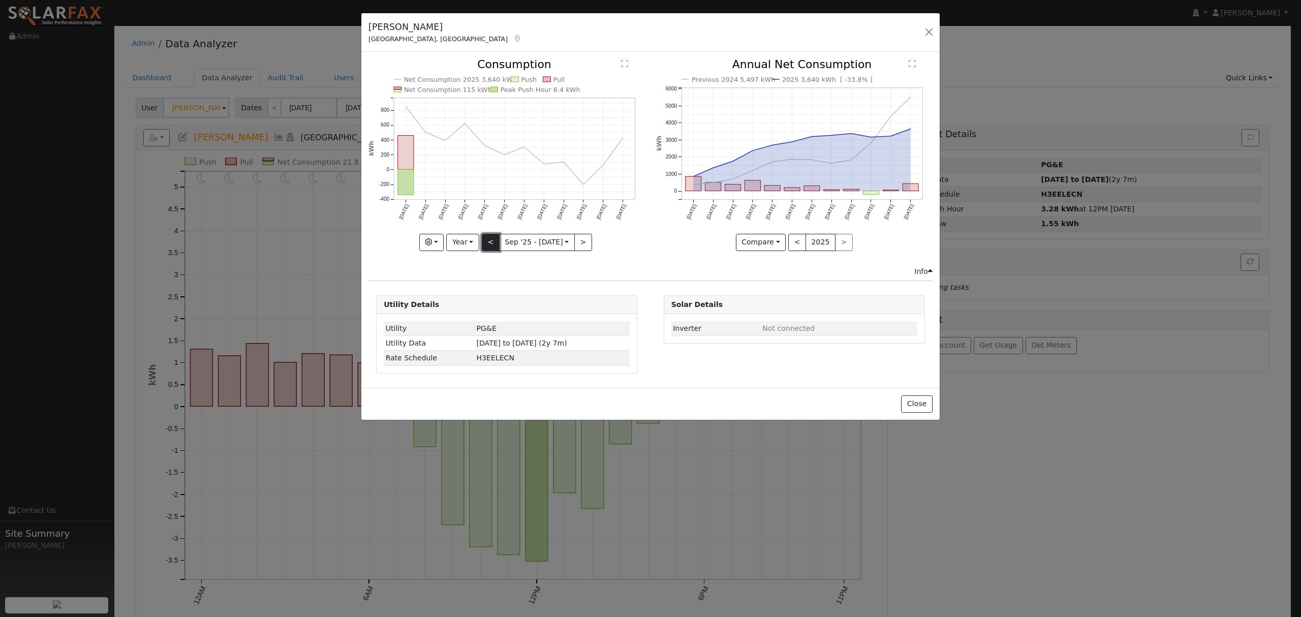
click at [487, 242] on button "<" at bounding box center [491, 242] width 18 height 17
type input "2024-09-01"
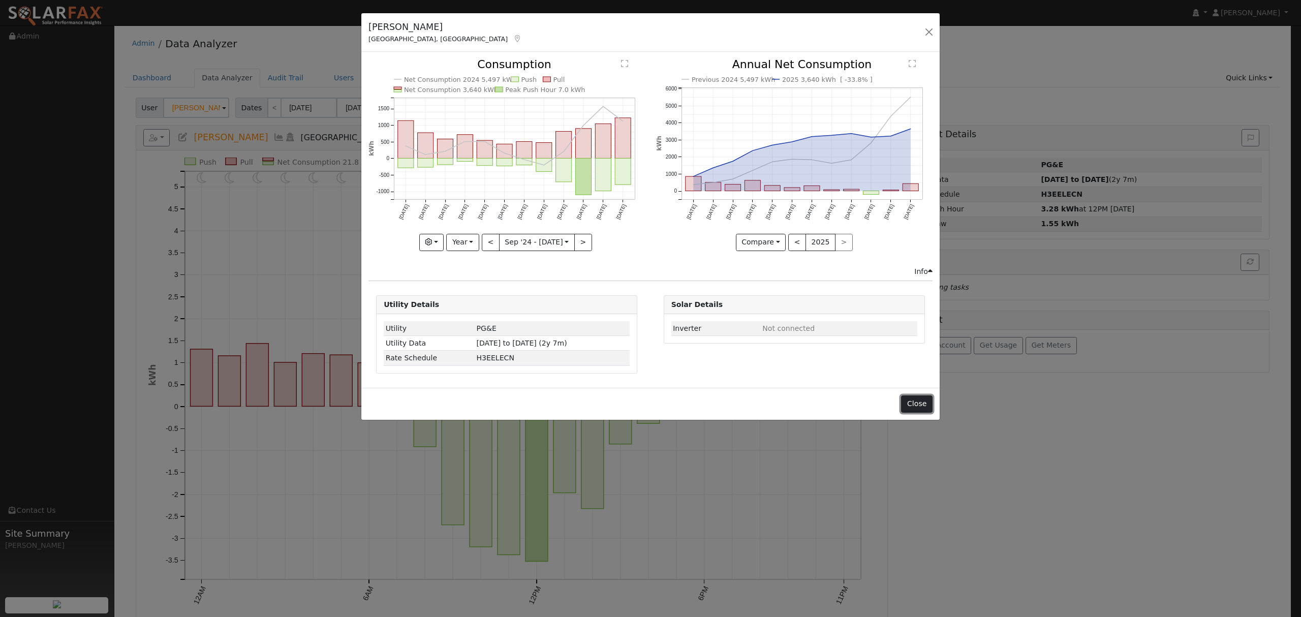
click at [914, 404] on button "Close" at bounding box center [916, 403] width 31 height 17
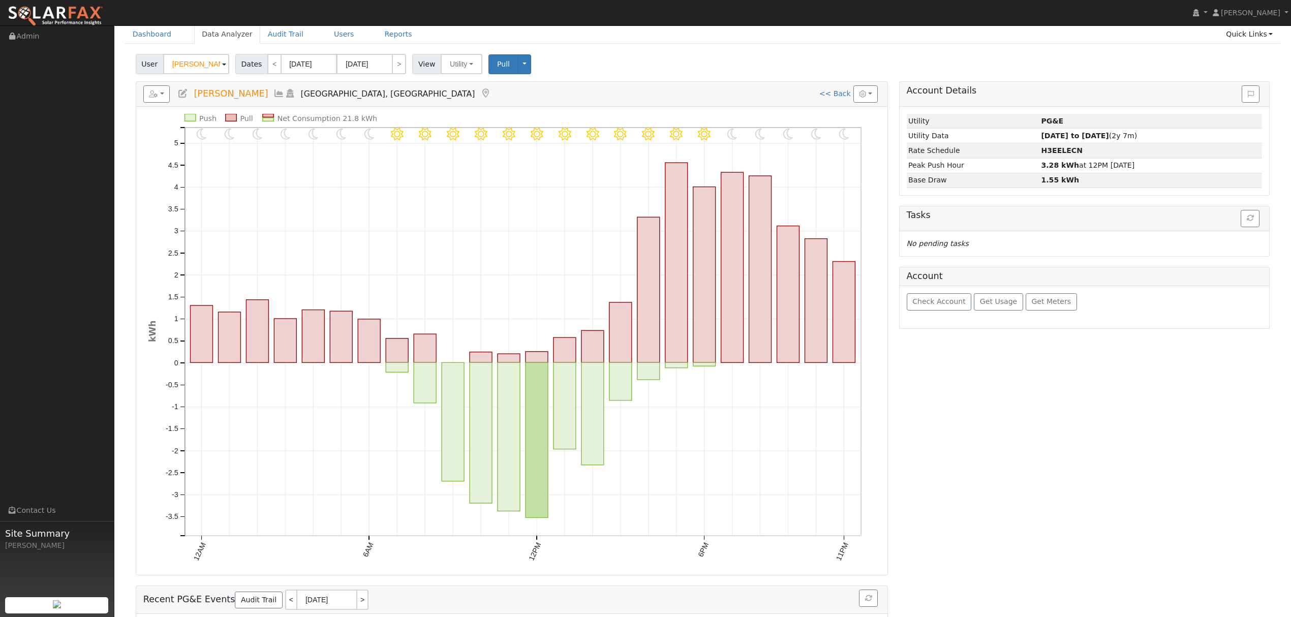
scroll to position [110, 0]
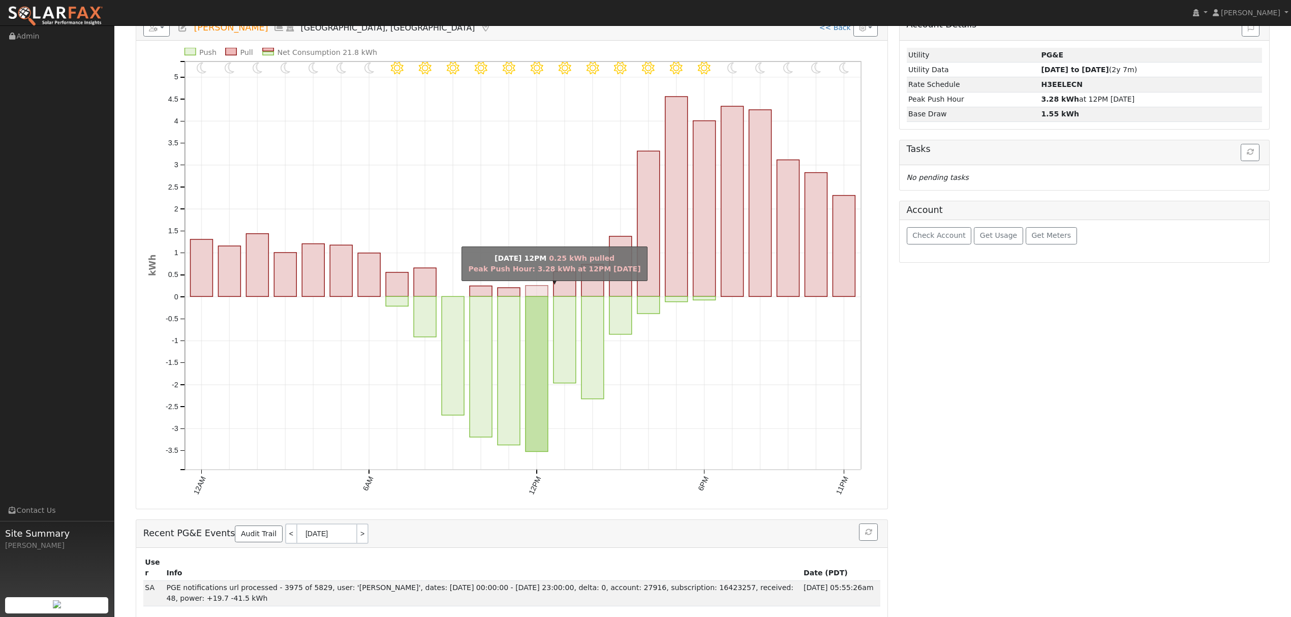
click at [539, 289] on rect "onclick=""" at bounding box center [536, 291] width 22 height 11
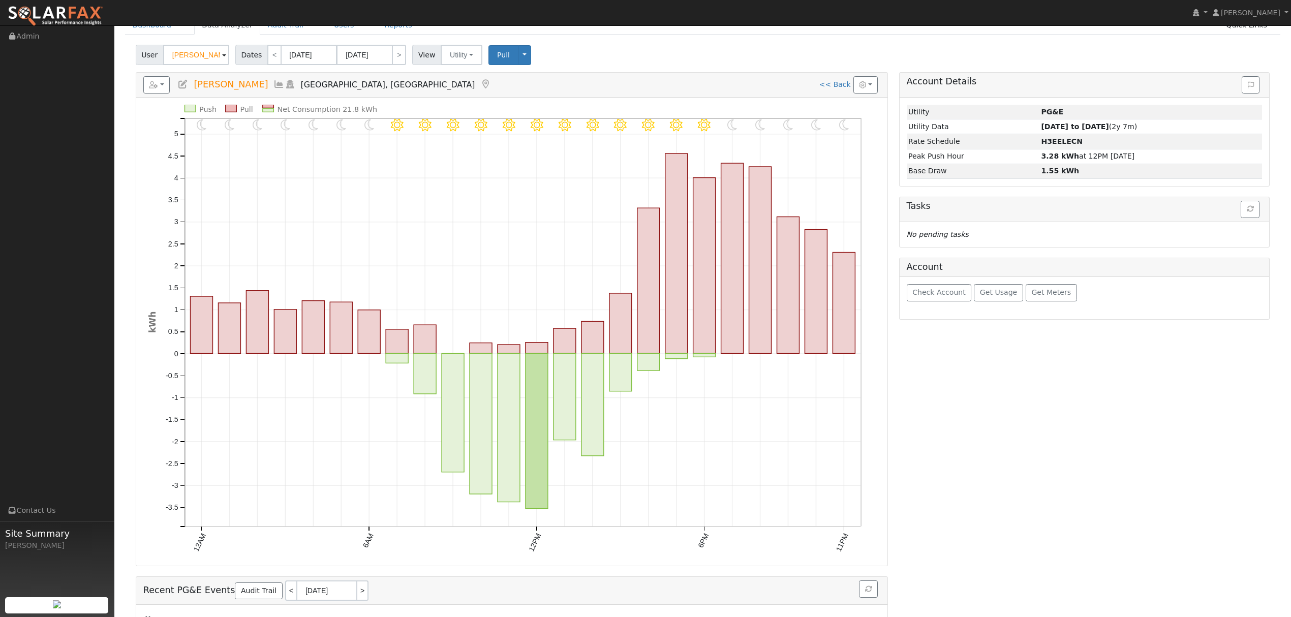
scroll to position [0, 0]
